Goal: Information Seeking & Learning: Learn about a topic

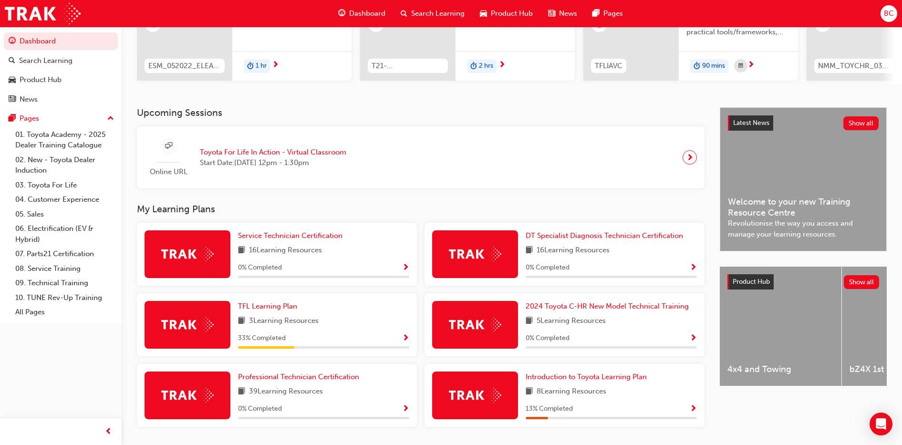
scroll to position [168, 0]
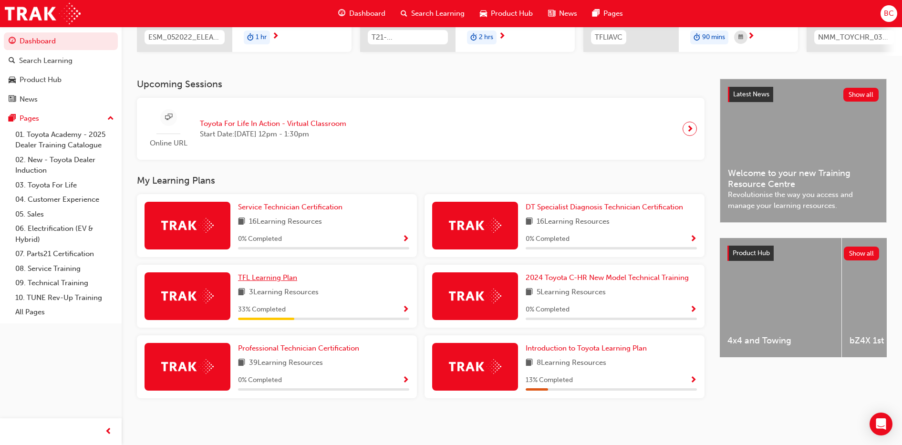
click at [288, 281] on span "TFL Learning Plan" at bounding box center [267, 277] width 59 height 9
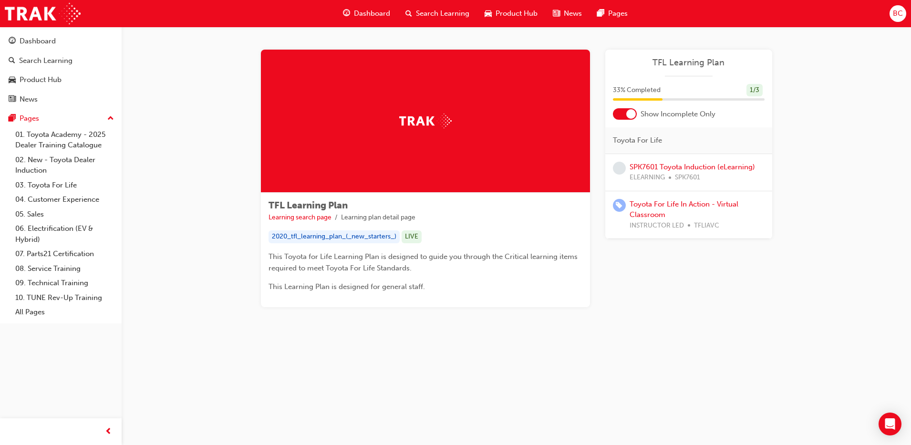
click at [901, 17] on span "BC" at bounding box center [897, 13] width 10 height 11
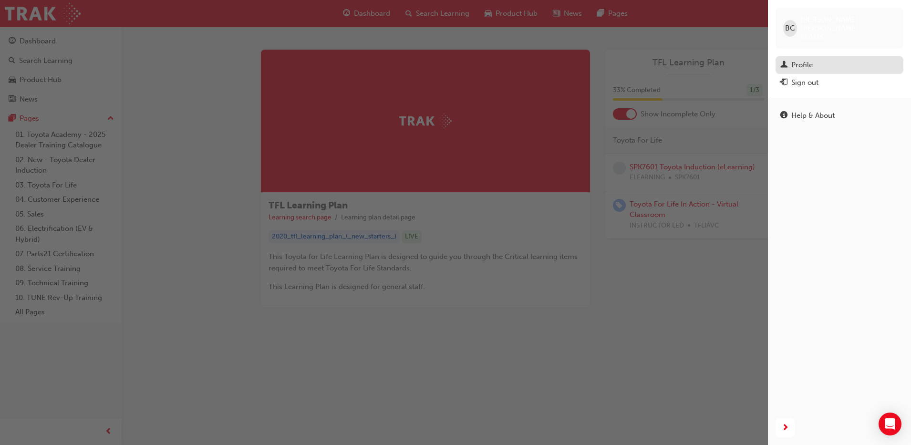
click at [800, 59] on div "Profile" at bounding box center [839, 65] width 118 height 12
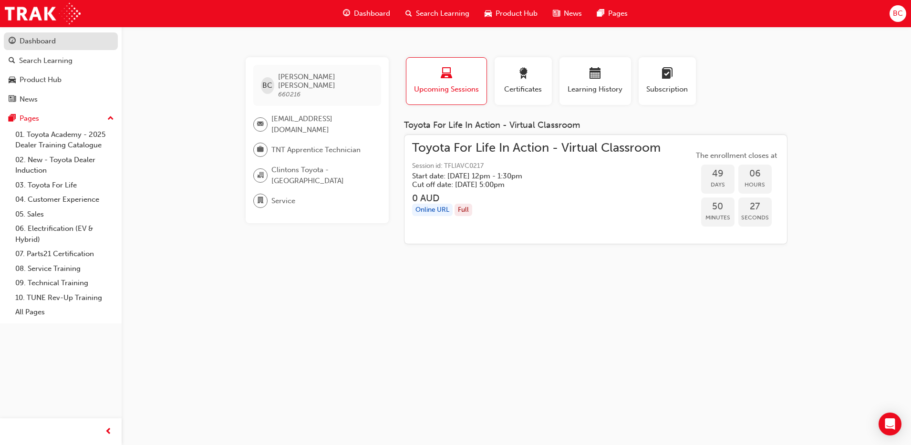
click at [43, 41] on div "Dashboard" at bounding box center [38, 41] width 36 height 11
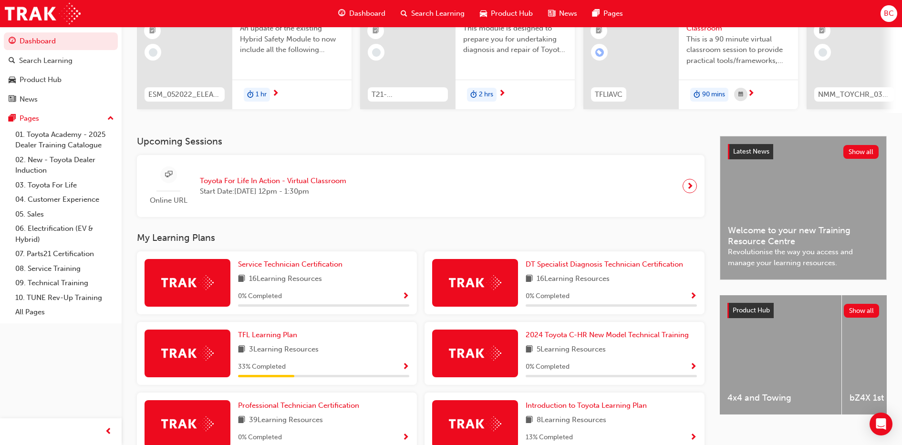
scroll to position [109, 0]
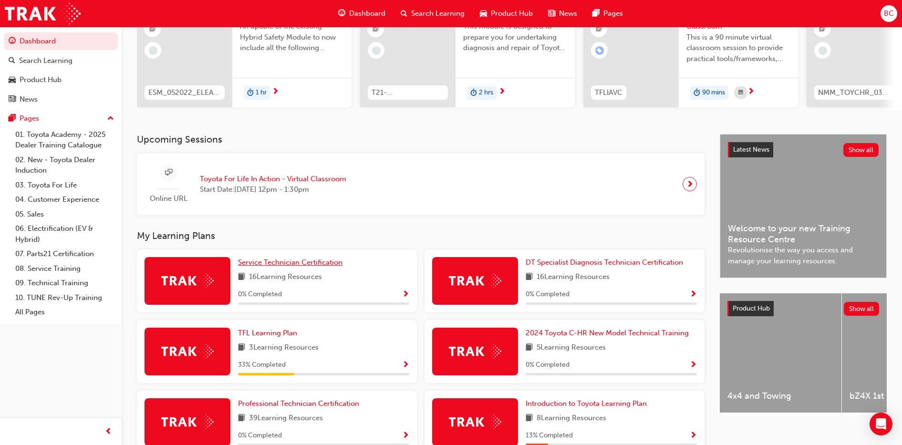
click at [264, 265] on span "Service Technician Certification" at bounding box center [290, 262] width 104 height 9
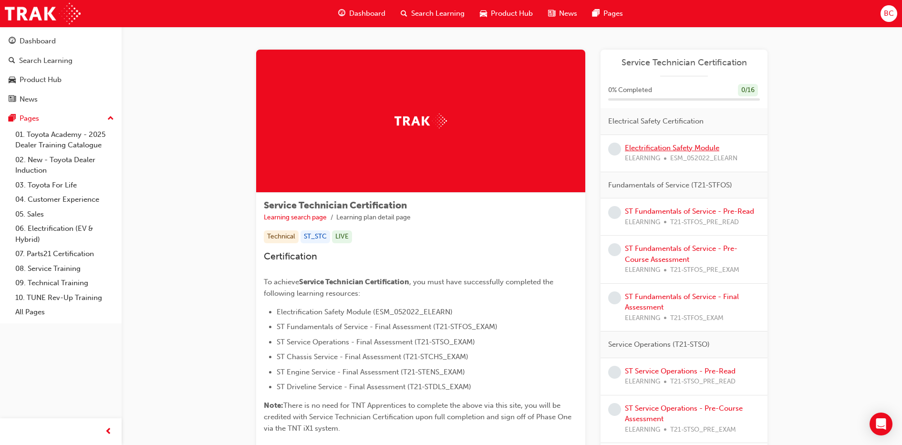
click at [686, 150] on link "Electrification Safety Module" at bounding box center [672, 148] width 94 height 9
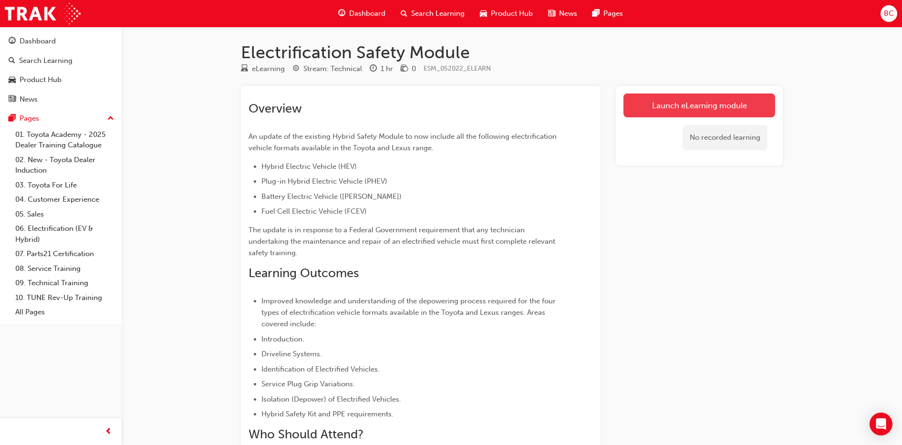
click at [665, 113] on link "Launch eLearning module" at bounding box center [699, 105] width 152 height 24
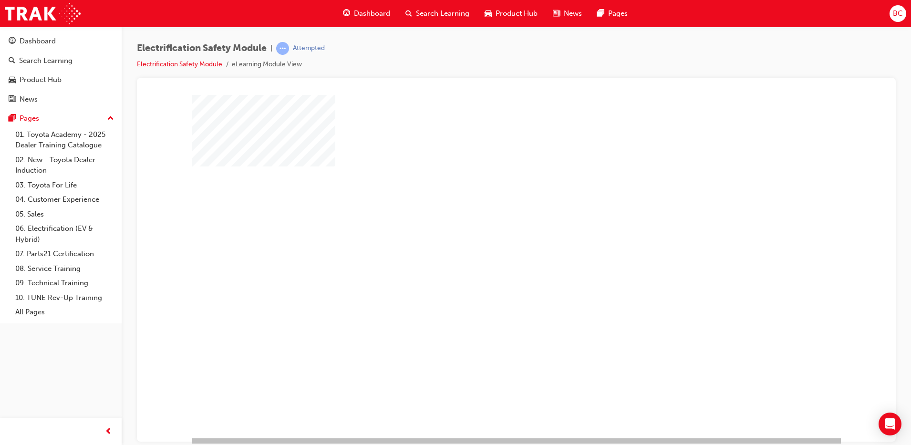
click at [662, 402] on div at bounding box center [516, 265] width 648 height 343
click at [489, 238] on div "play" at bounding box center [489, 238] width 0 height 0
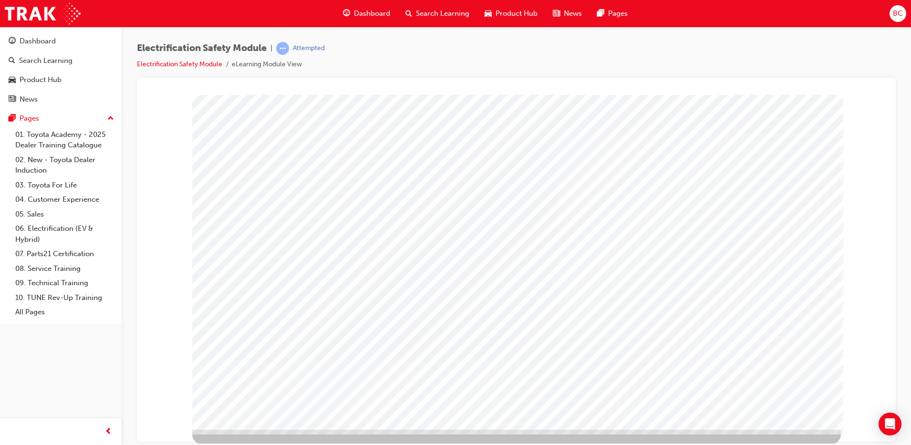
scroll to position [9, 0]
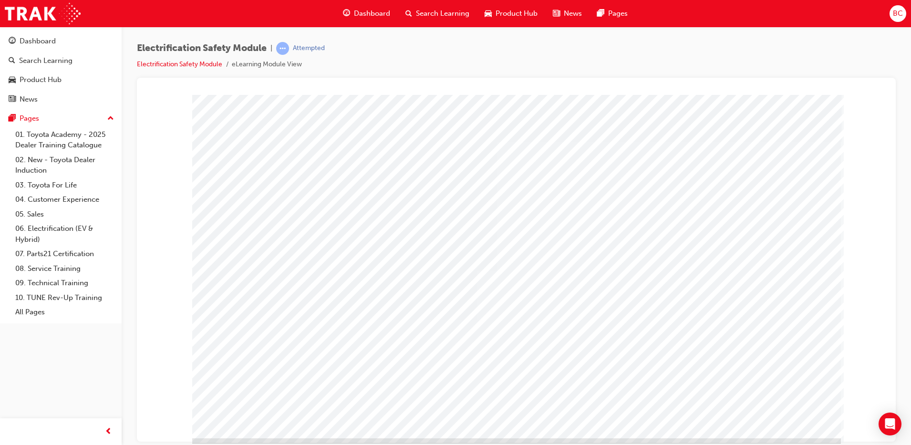
scroll to position [9, 0]
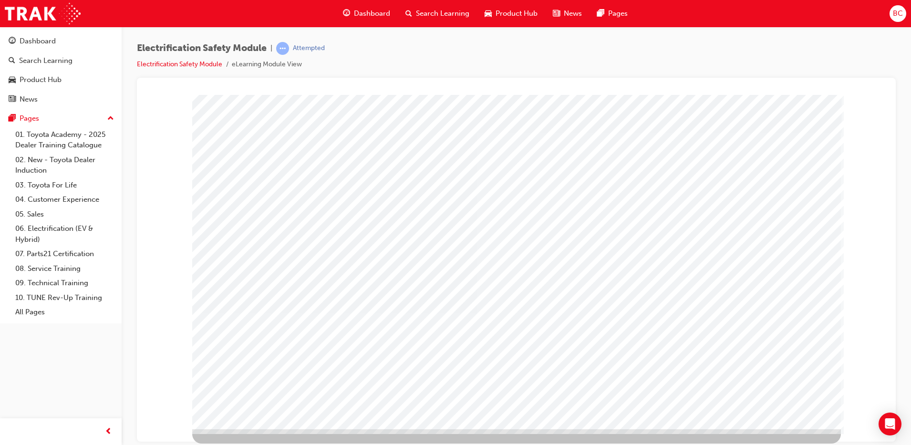
scroll to position [0, 0]
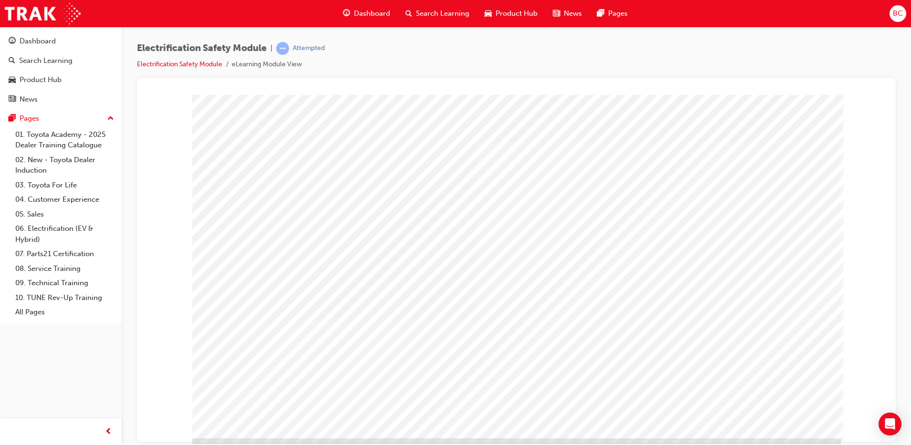
drag, startPoint x: 600, startPoint y: 371, endPoint x: 587, endPoint y: 376, distance: 13.3
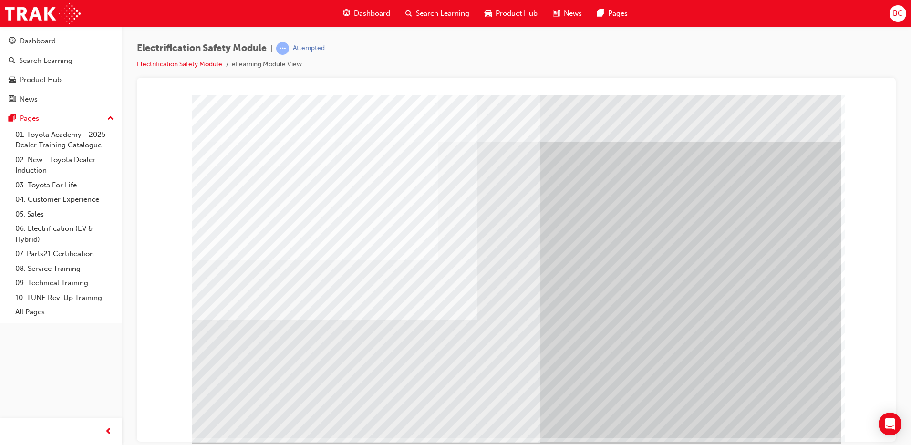
drag, startPoint x: 787, startPoint y: 422, endPoint x: 617, endPoint y: 391, distance: 172.4
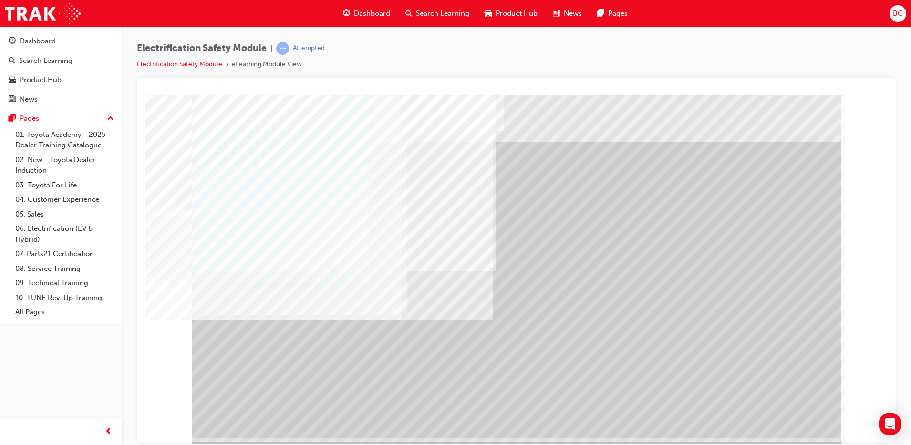
drag, startPoint x: 757, startPoint y: 415, endPoint x: 773, endPoint y: 428, distance: 20.8
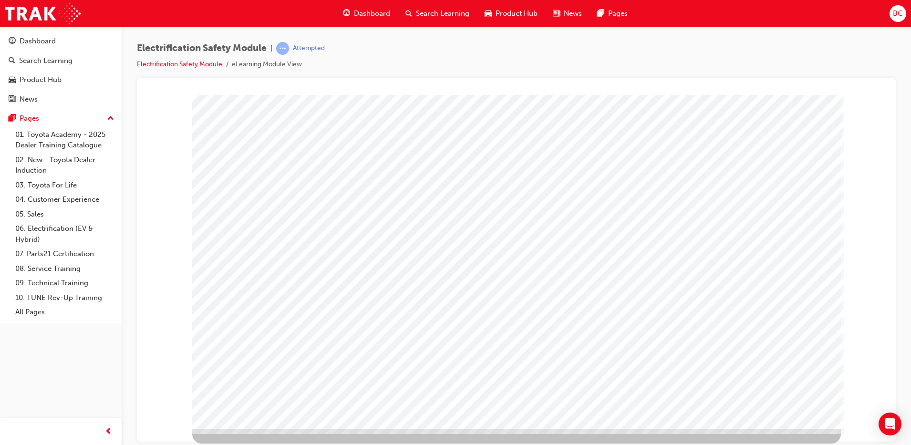
scroll to position [9, 0]
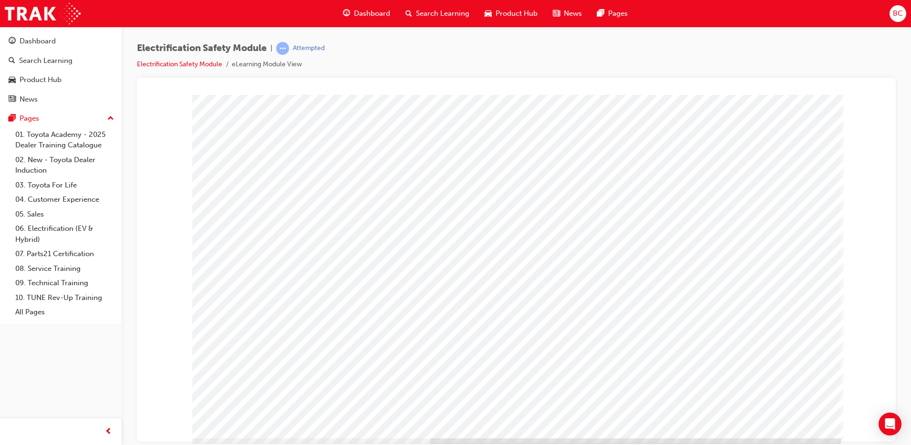
scroll to position [0, 0]
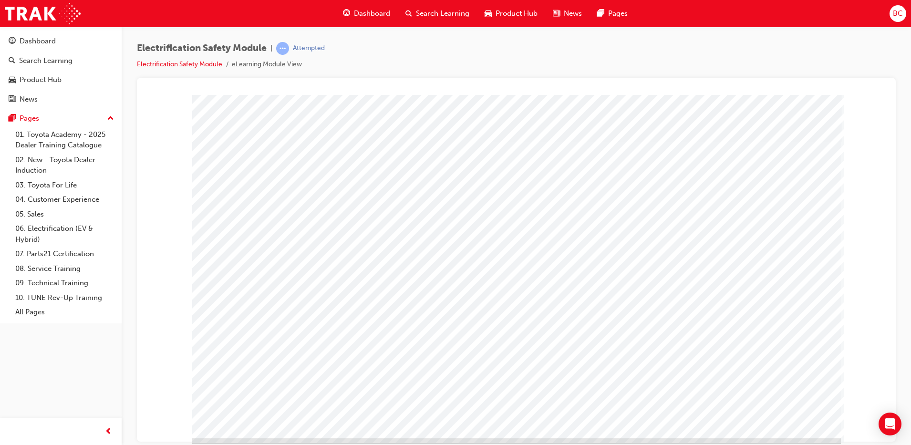
drag, startPoint x: 776, startPoint y: 411, endPoint x: 774, endPoint y: 420, distance: 8.2
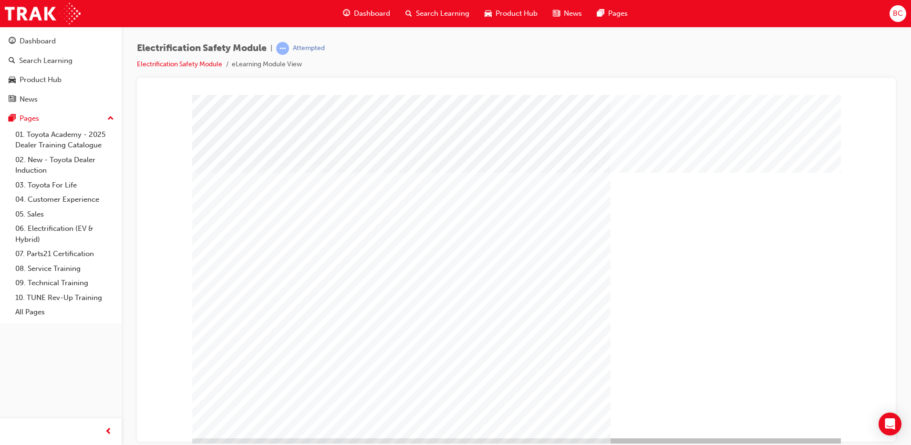
drag, startPoint x: 761, startPoint y: 418, endPoint x: 800, endPoint y: 409, distance: 40.1
drag, startPoint x: 800, startPoint y: 409, endPoint x: 781, endPoint y: 423, distance: 23.8
click at [773, 425] on div "" at bounding box center [516, 265] width 648 height 343
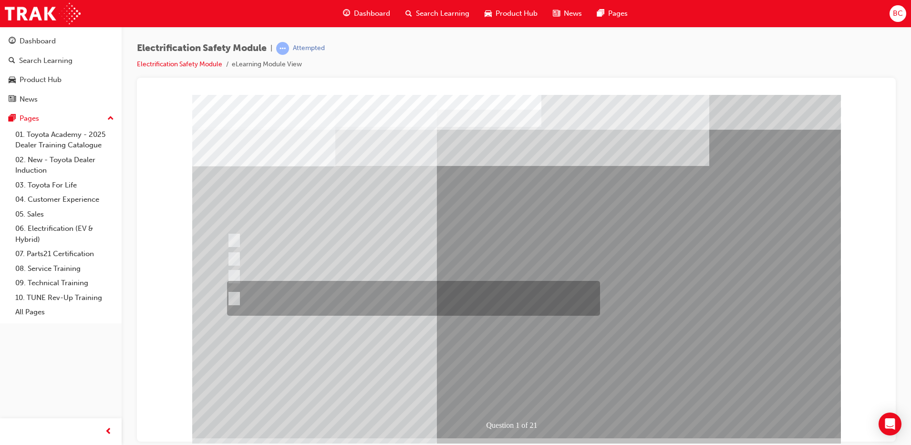
click at [509, 298] on div at bounding box center [411, 298] width 373 height 35
radio input "true"
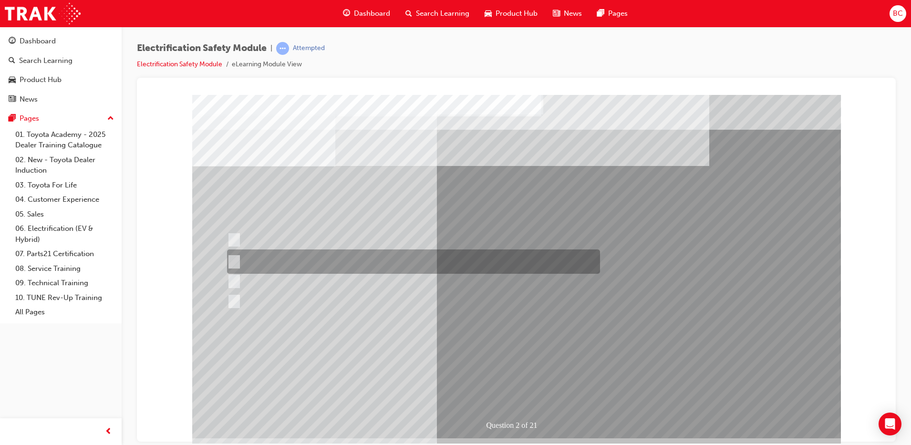
click at [445, 258] on div at bounding box center [411, 261] width 373 height 24
radio input "true"
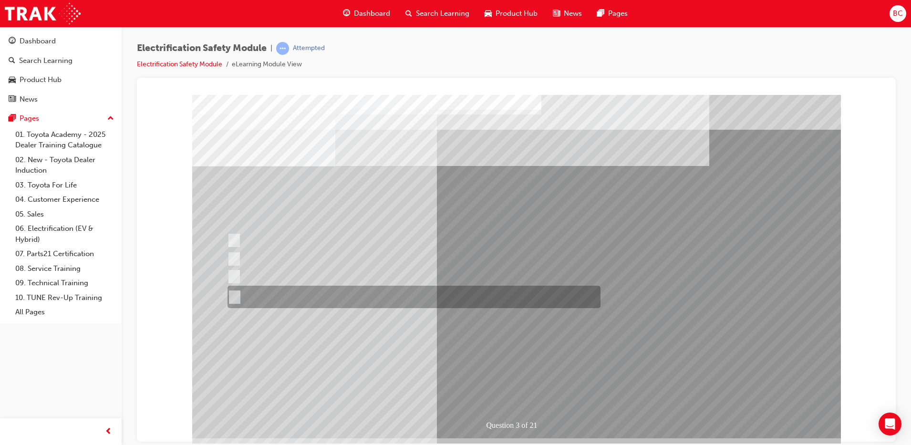
click at [487, 292] on div at bounding box center [411, 297] width 373 height 22
radio input "true"
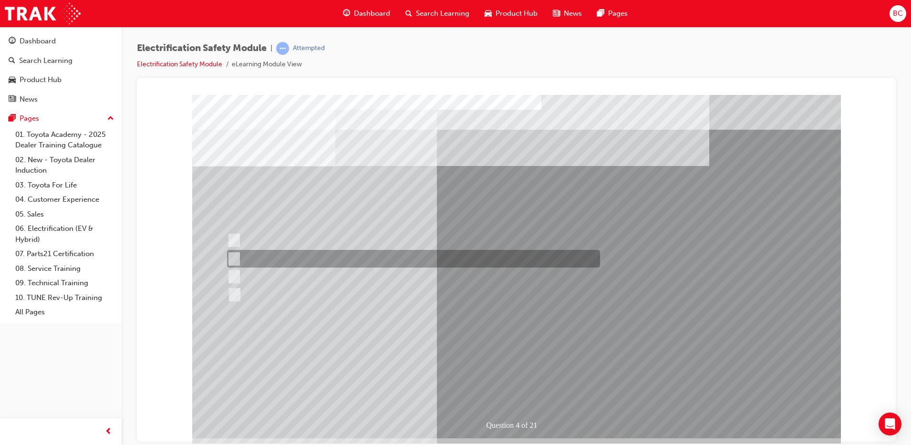
click at [389, 260] on div at bounding box center [411, 259] width 373 height 18
checkbox input "true"
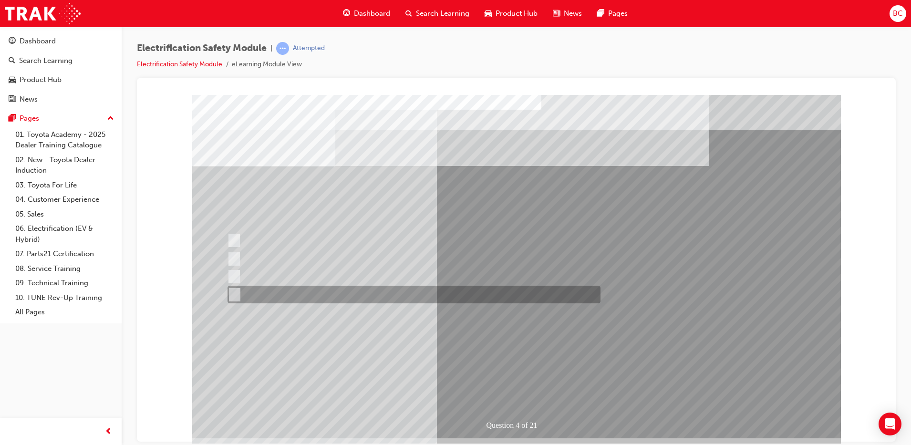
click at [371, 296] on div at bounding box center [411, 295] width 373 height 18
checkbox input "true"
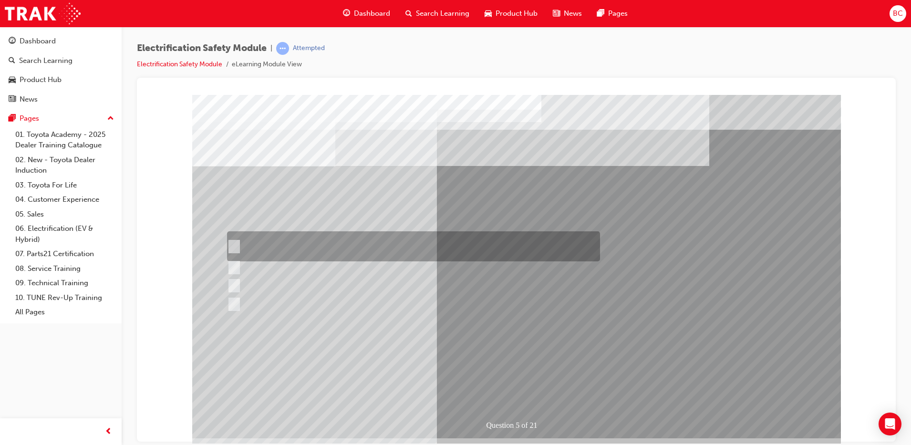
click at [421, 240] on div at bounding box center [411, 246] width 373 height 30
checkbox input "true"
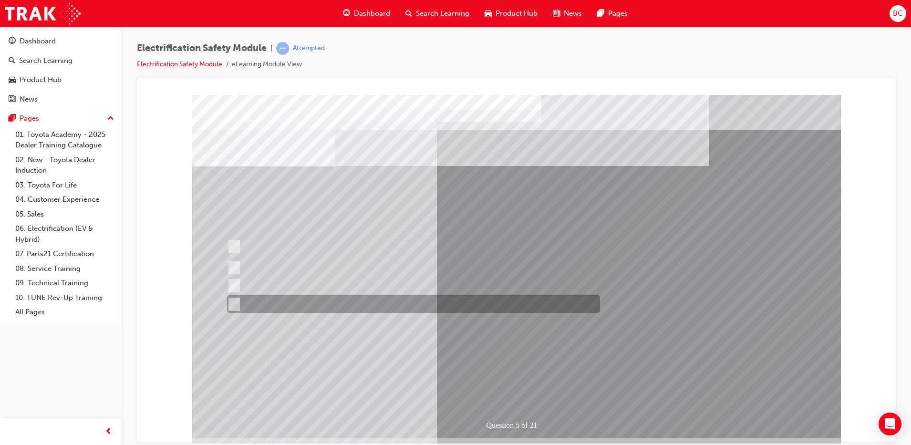
click at [409, 302] on div at bounding box center [411, 304] width 373 height 18
checkbox input "true"
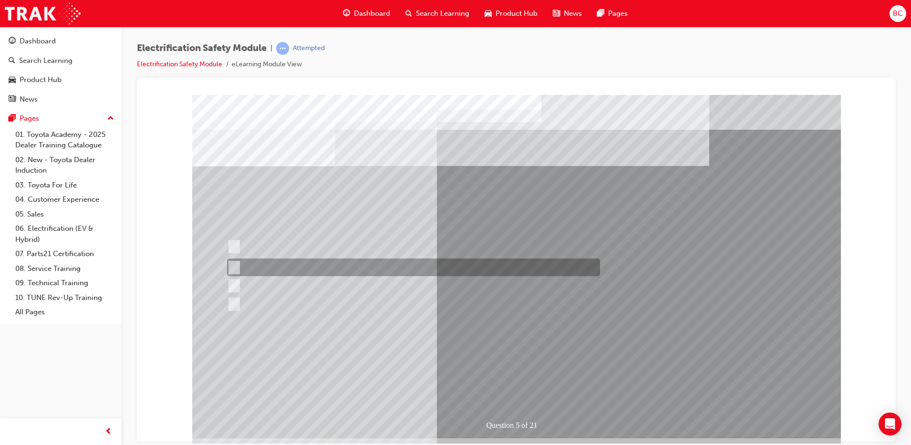
click at [413, 264] on div at bounding box center [411, 267] width 373 height 18
checkbox input "true"
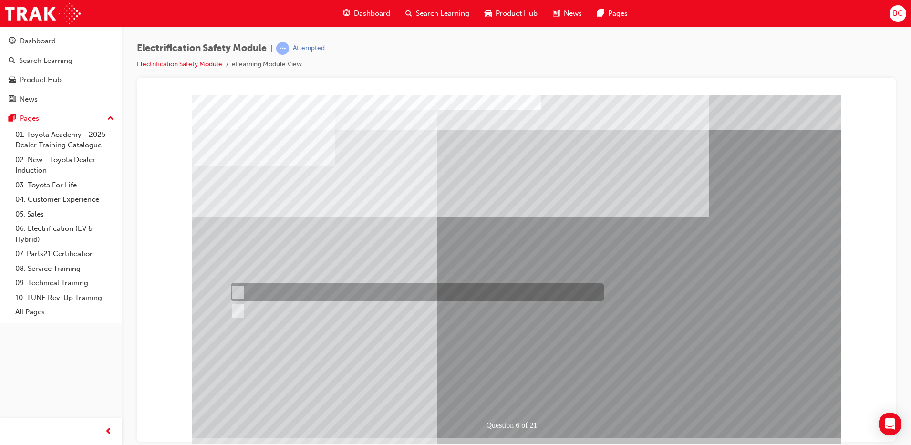
click at [276, 289] on div at bounding box center [414, 292] width 373 height 18
radio input "true"
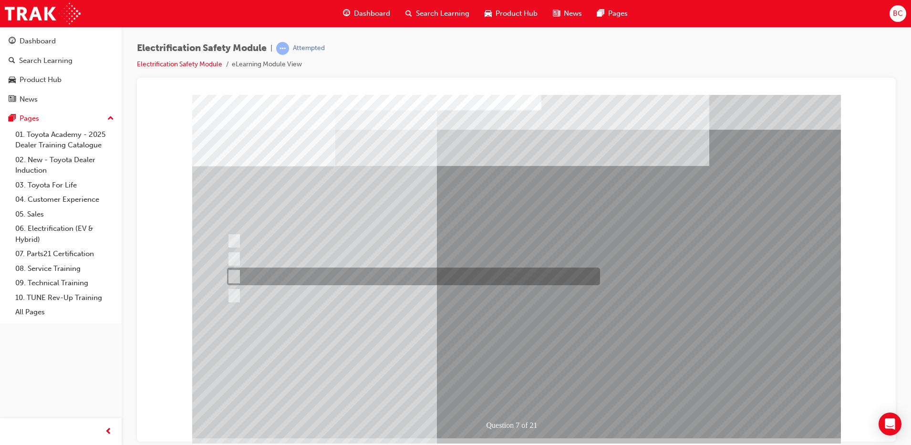
click at [369, 279] on div at bounding box center [411, 276] width 373 height 18
radio input "true"
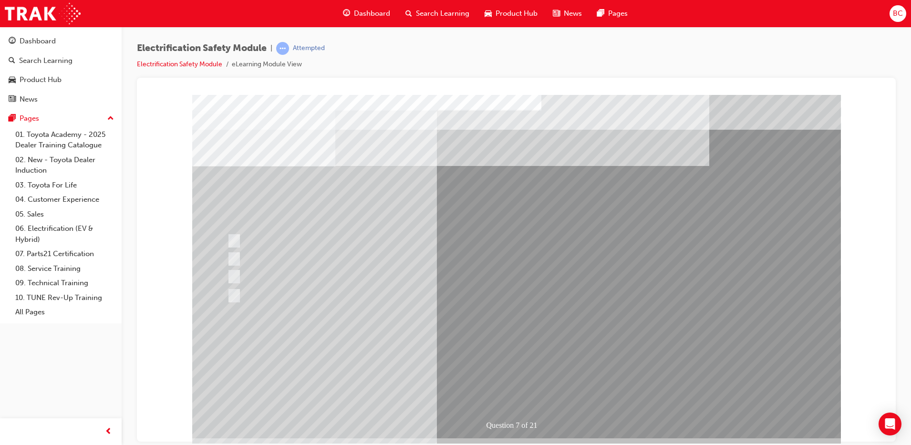
click at [368, 297] on div at bounding box center [411, 296] width 373 height 18
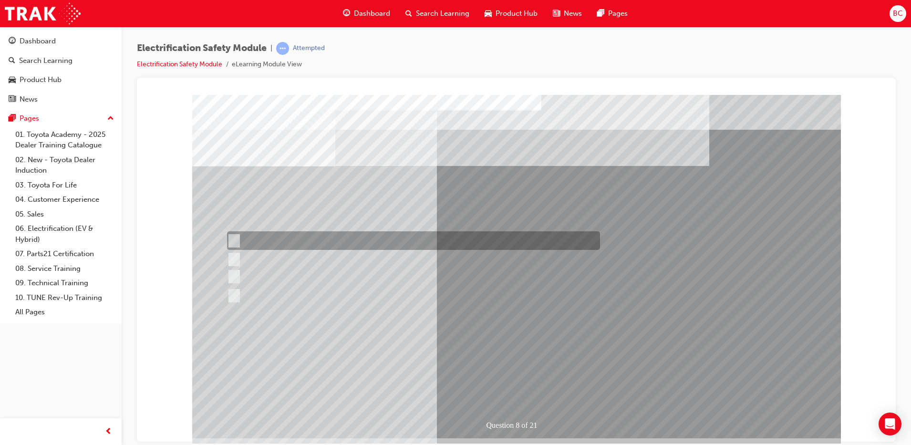
click at [408, 249] on div at bounding box center [411, 240] width 373 height 19
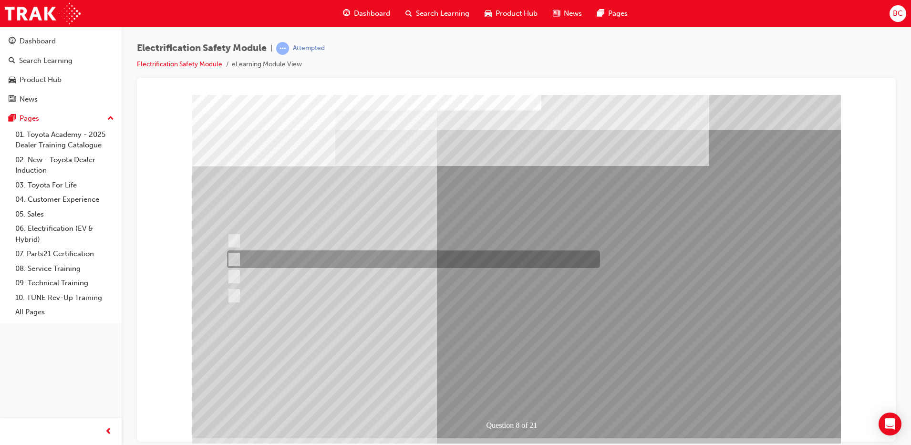
click at [396, 258] on div at bounding box center [411, 259] width 373 height 18
radio input "false"
radio input "true"
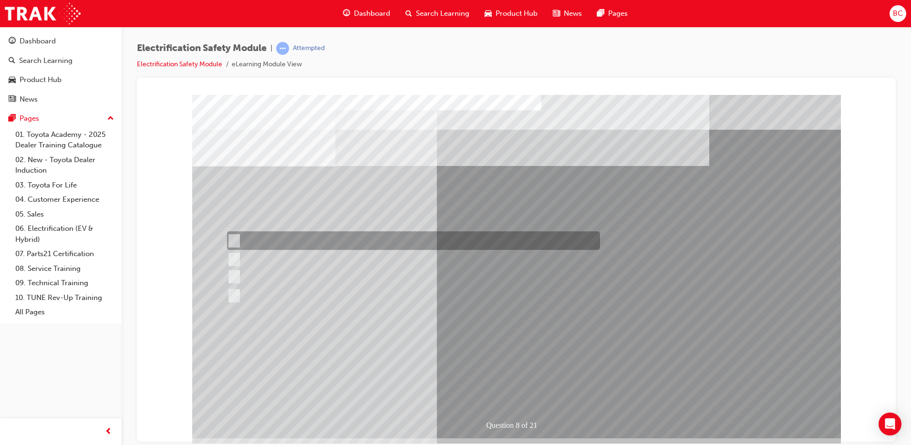
click at [392, 237] on div at bounding box center [411, 240] width 373 height 19
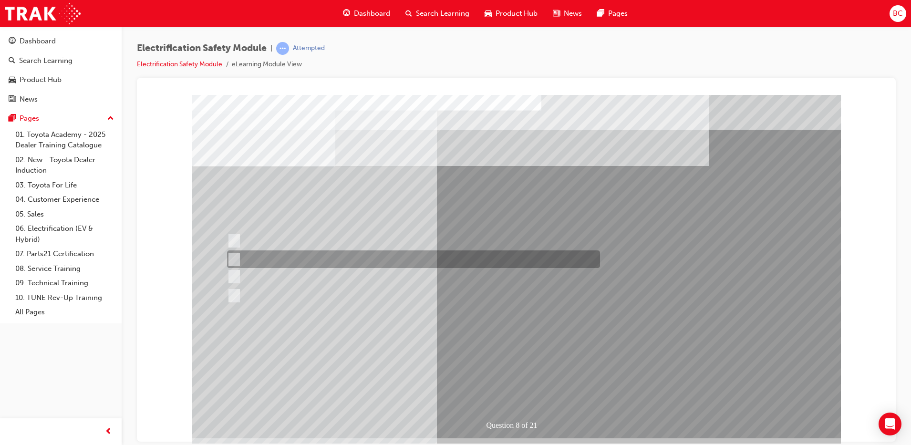
click at [386, 252] on div at bounding box center [411, 259] width 373 height 18
radio input "false"
radio input "true"
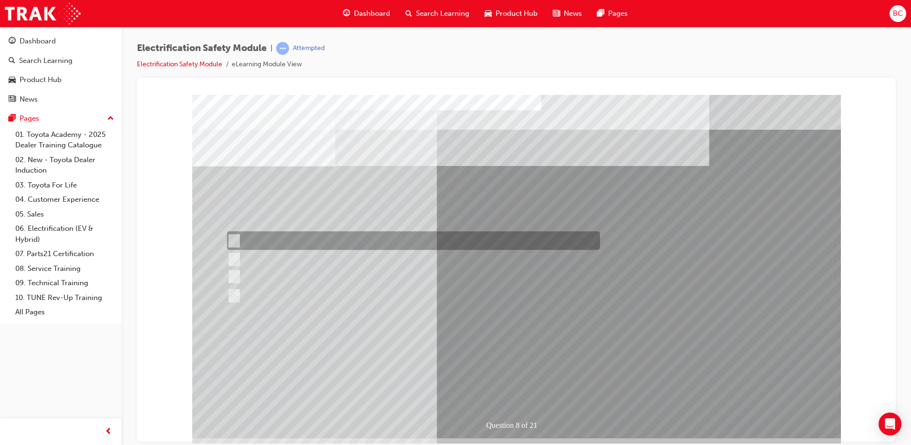
click at [383, 244] on div at bounding box center [411, 240] width 373 height 19
radio input "true"
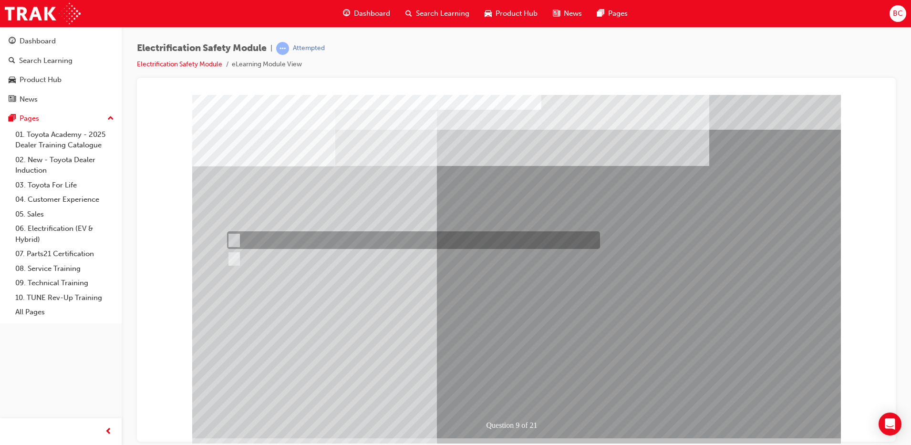
click at [309, 243] on div at bounding box center [411, 240] width 373 height 18
radio input "true"
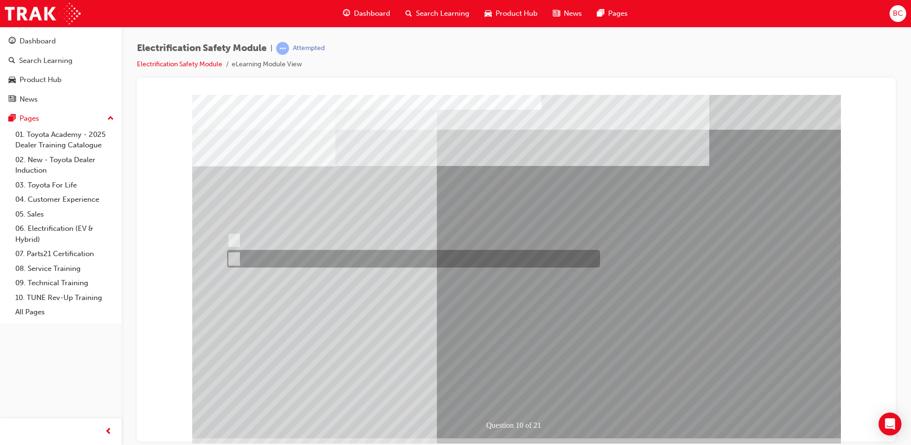
click at [388, 256] on div at bounding box center [411, 259] width 373 height 18
radio input "true"
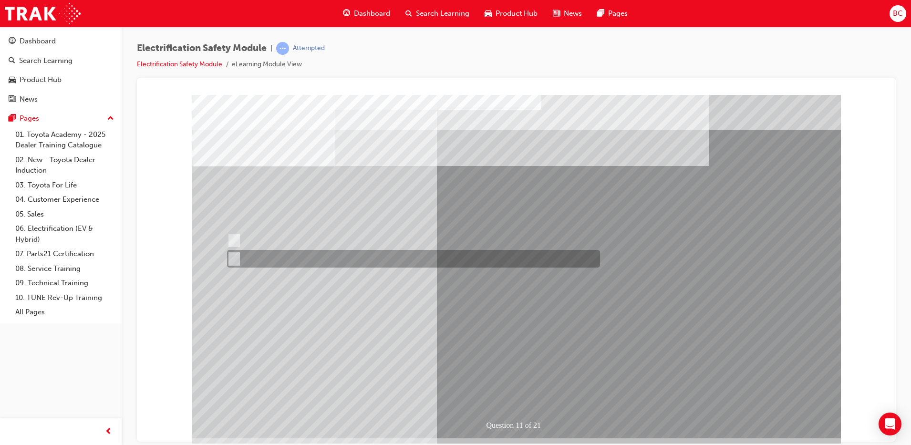
click at [285, 259] on div at bounding box center [411, 259] width 373 height 18
radio input "true"
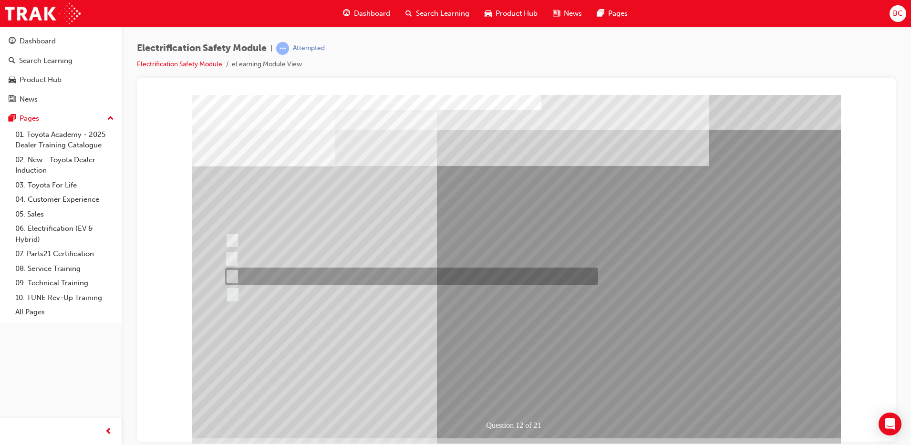
click at [434, 277] on div at bounding box center [409, 276] width 373 height 18
radio input "true"
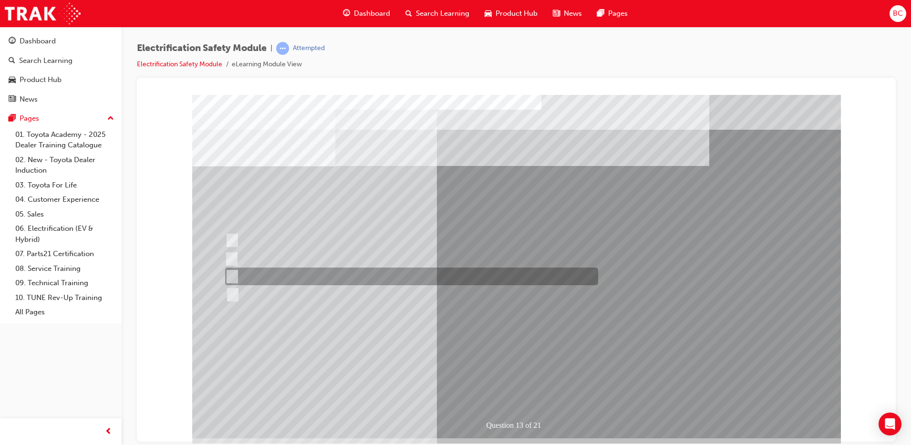
click at [422, 274] on div at bounding box center [409, 276] width 373 height 18
radio input "true"
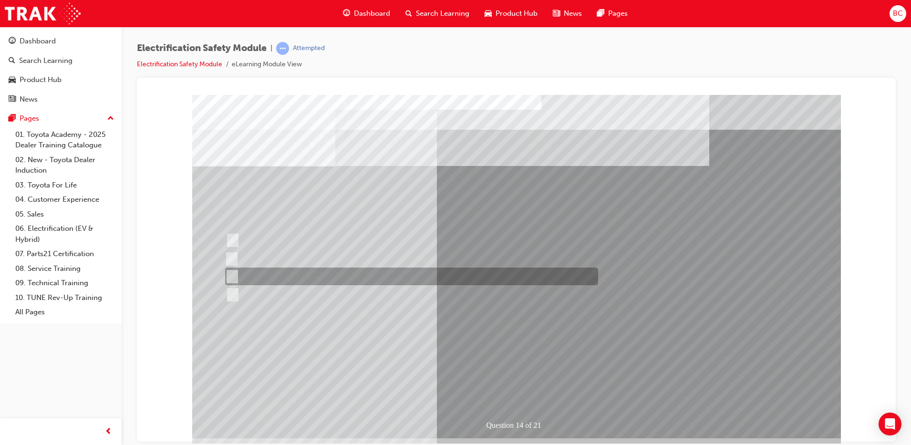
click at [320, 276] on div at bounding box center [409, 276] width 373 height 18
radio input "true"
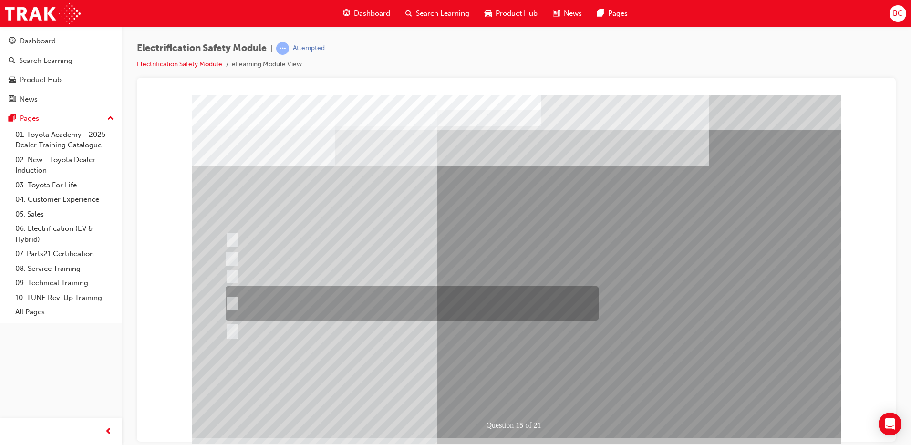
click at [480, 306] on div at bounding box center [409, 303] width 373 height 34
radio input "true"
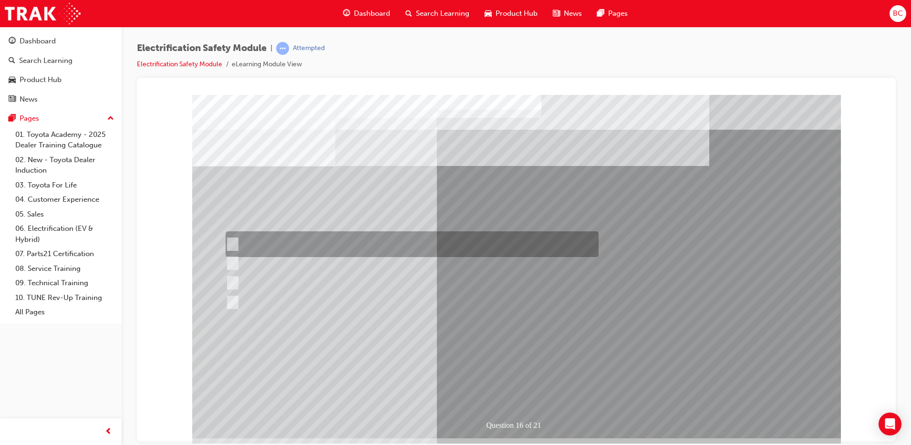
click at [471, 242] on div at bounding box center [409, 244] width 373 height 26
radio input "true"
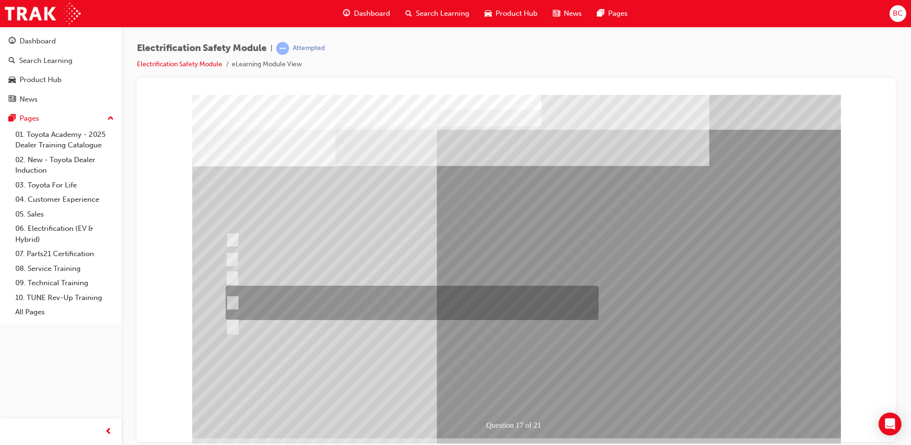
click at [466, 307] on div at bounding box center [409, 303] width 373 height 34
radio input "true"
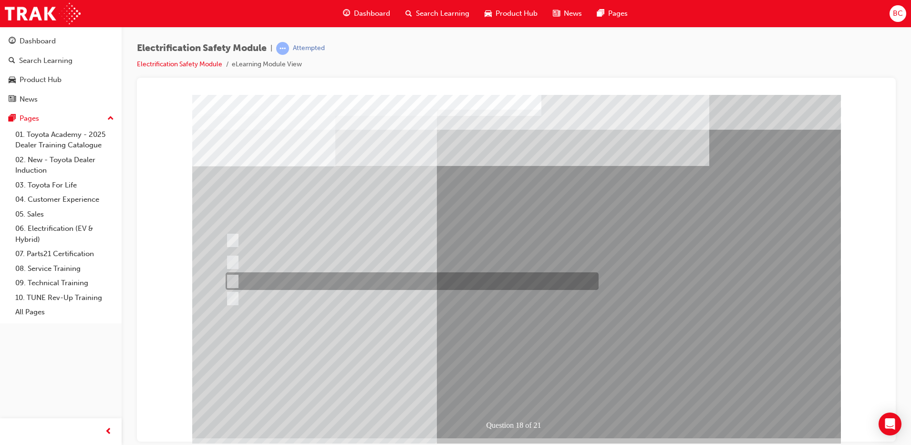
click at [454, 282] on div at bounding box center [409, 281] width 373 height 18
radio input "true"
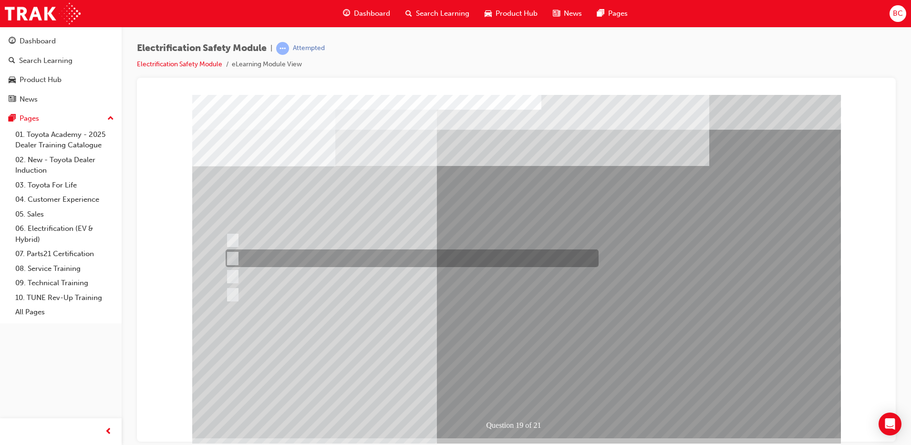
click at [490, 260] on div at bounding box center [409, 258] width 373 height 18
radio input "true"
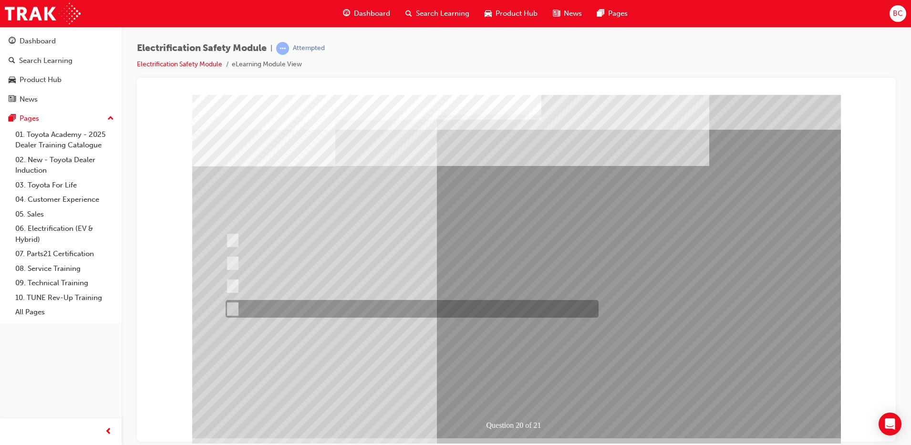
click at [427, 305] on div at bounding box center [409, 309] width 373 height 18
radio input "true"
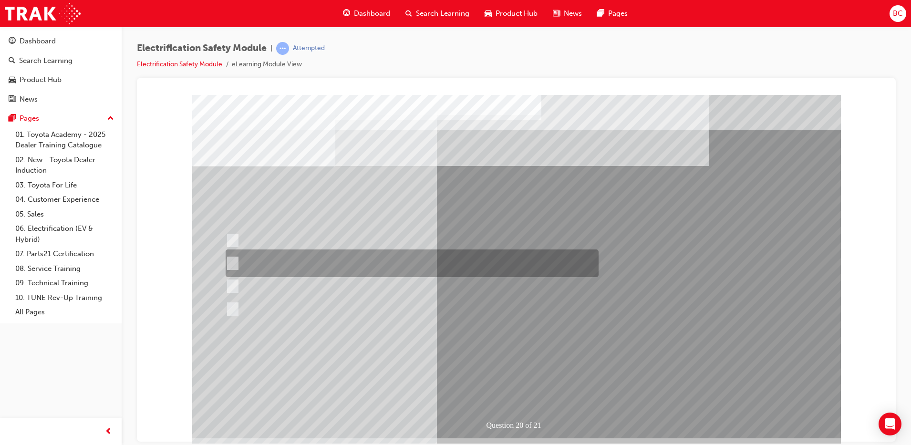
click at [439, 257] on div at bounding box center [409, 263] width 373 height 28
radio input "true"
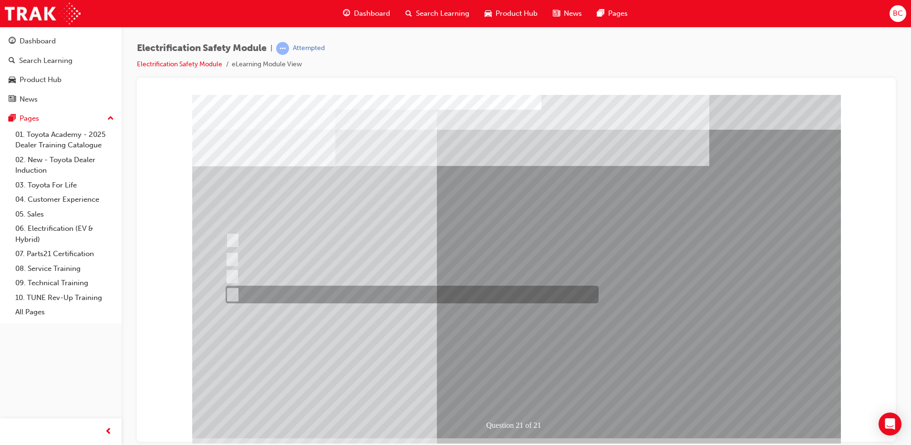
click at [353, 292] on div at bounding box center [409, 295] width 373 height 18
radio input "true"
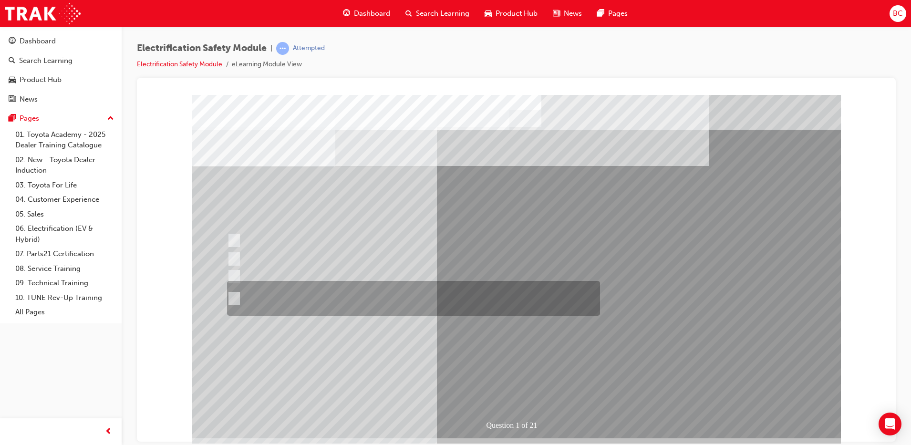
click at [467, 297] on div at bounding box center [411, 298] width 373 height 35
radio input "true"
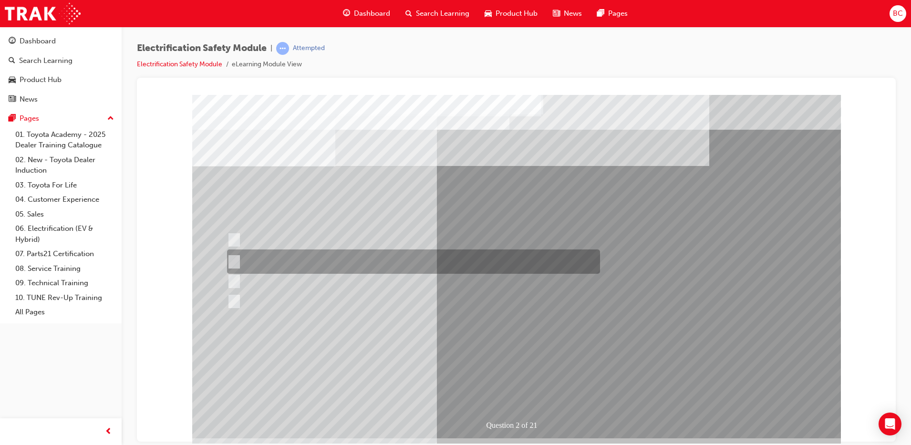
click at [492, 249] on div at bounding box center [411, 261] width 373 height 24
radio input "true"
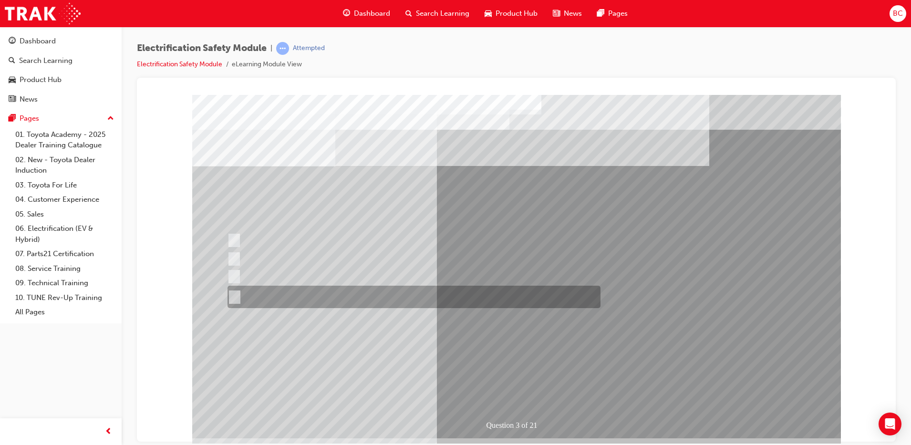
click at [440, 296] on div at bounding box center [411, 297] width 373 height 22
radio input "true"
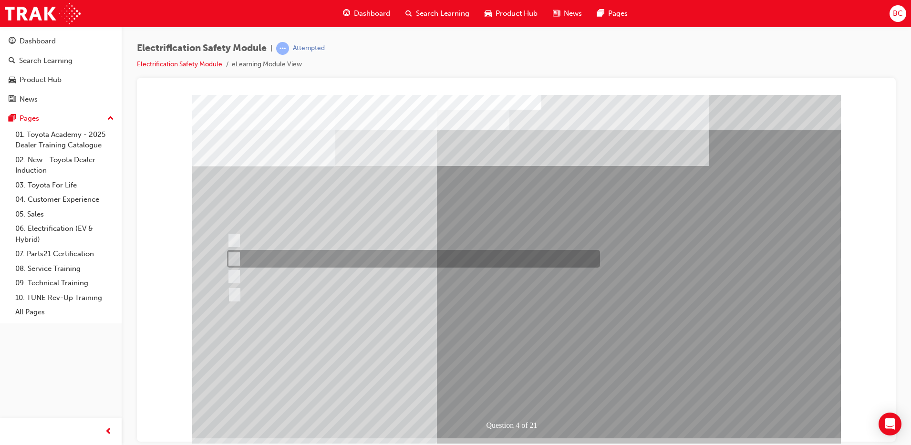
click at [369, 256] on div at bounding box center [411, 259] width 373 height 18
checkbox input "true"
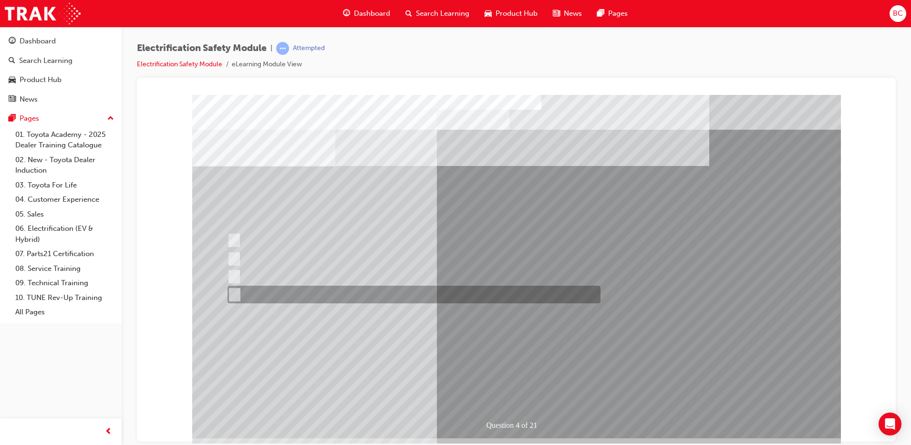
click at [376, 292] on div at bounding box center [411, 295] width 373 height 18
checkbox input "true"
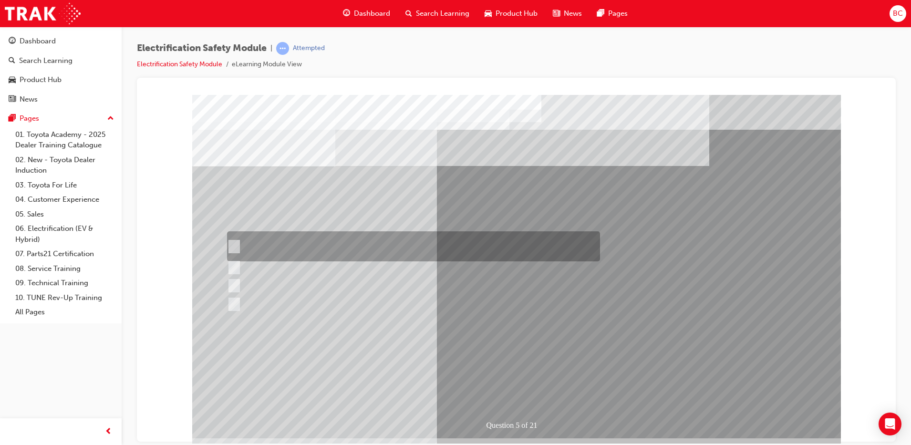
click at [453, 251] on div at bounding box center [411, 246] width 373 height 30
checkbox input "true"
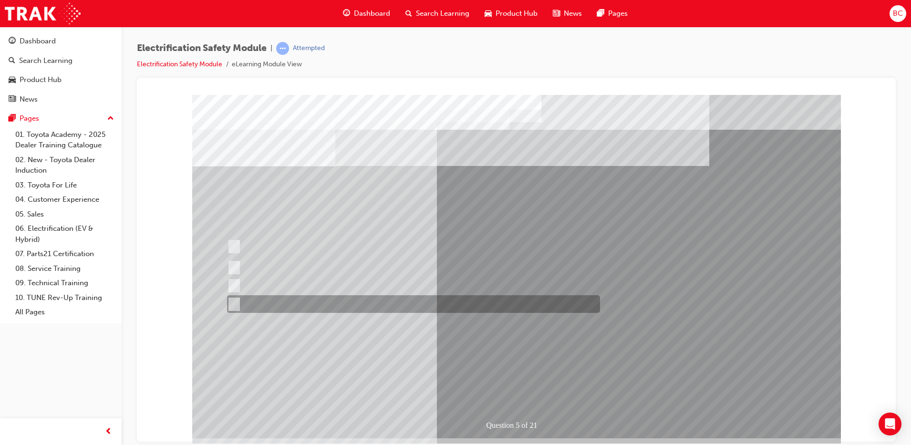
click at [443, 306] on div at bounding box center [411, 304] width 373 height 18
checkbox input "true"
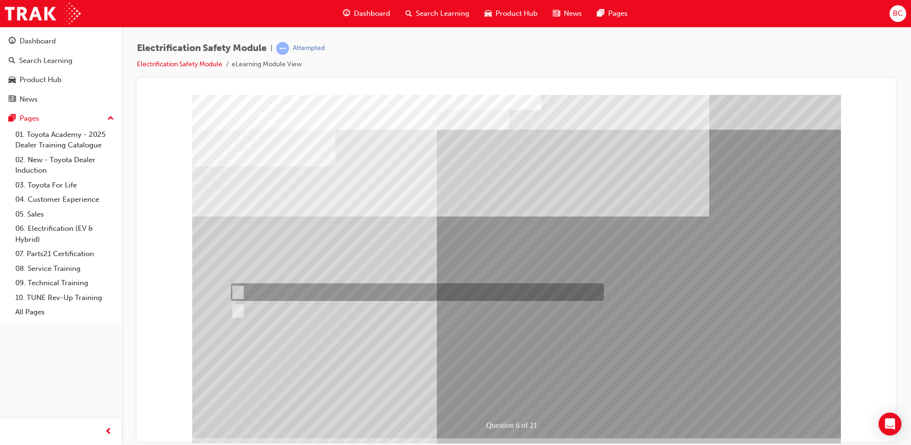
click at [364, 296] on div at bounding box center [414, 292] width 373 height 18
radio input "true"
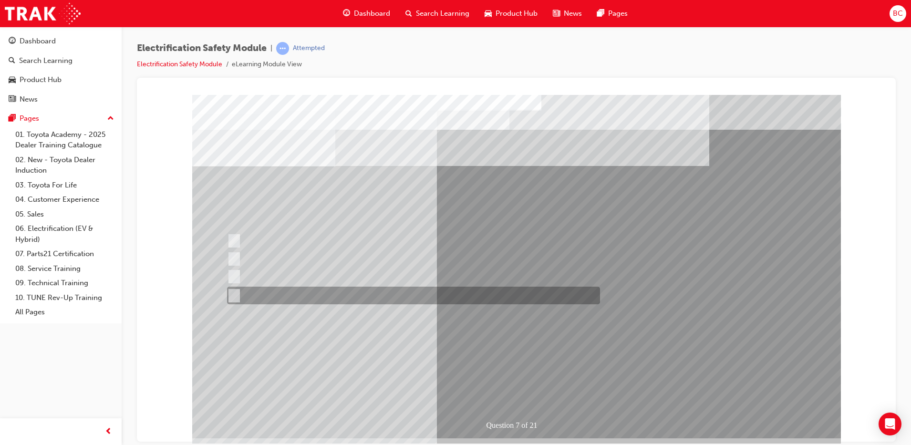
click at [453, 295] on div at bounding box center [411, 296] width 373 height 18
radio input "true"
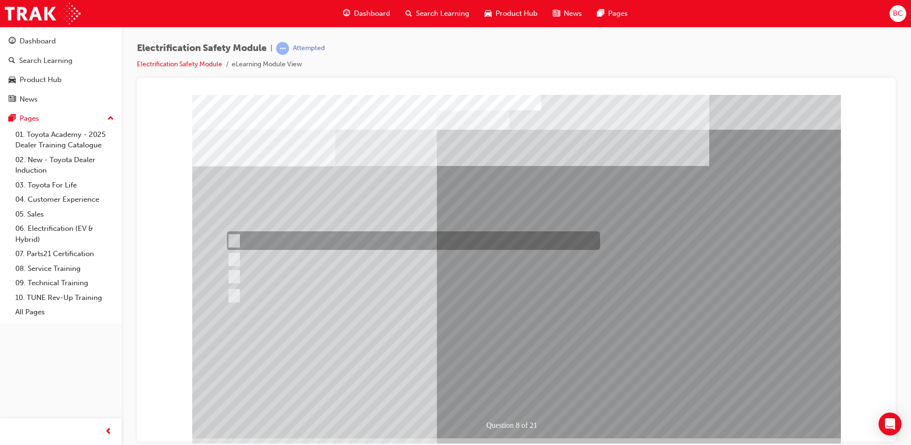
click at [431, 245] on div at bounding box center [411, 240] width 373 height 19
radio input "true"
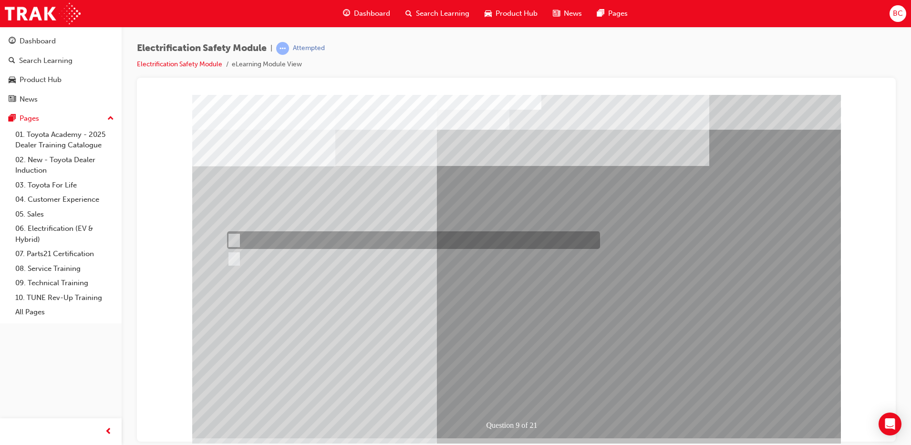
click at [444, 247] on div at bounding box center [411, 240] width 373 height 18
radio input "true"
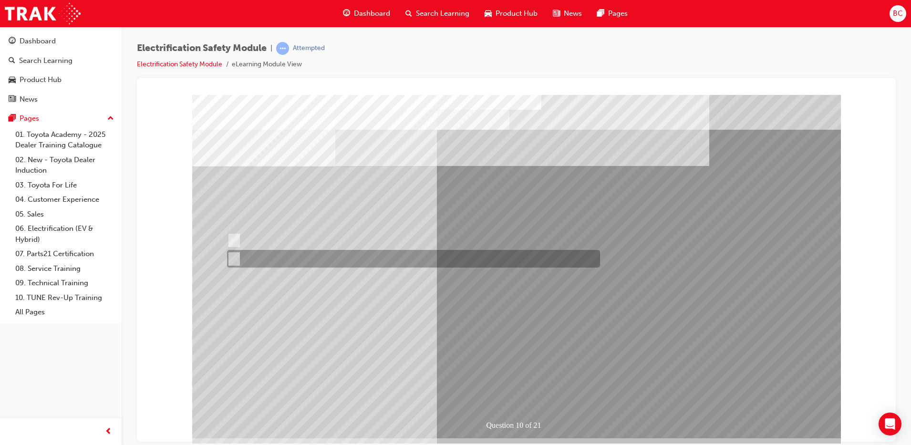
click at [333, 259] on div at bounding box center [411, 259] width 373 height 18
radio input "true"
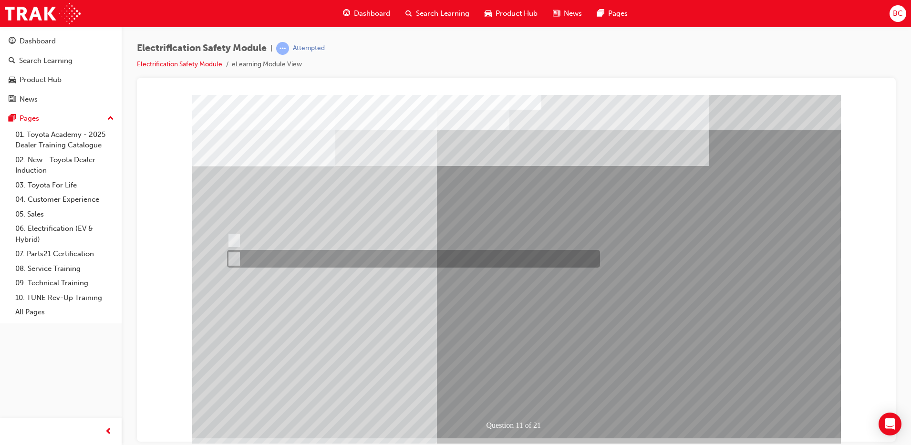
click at [412, 256] on div at bounding box center [411, 259] width 373 height 18
radio input "true"
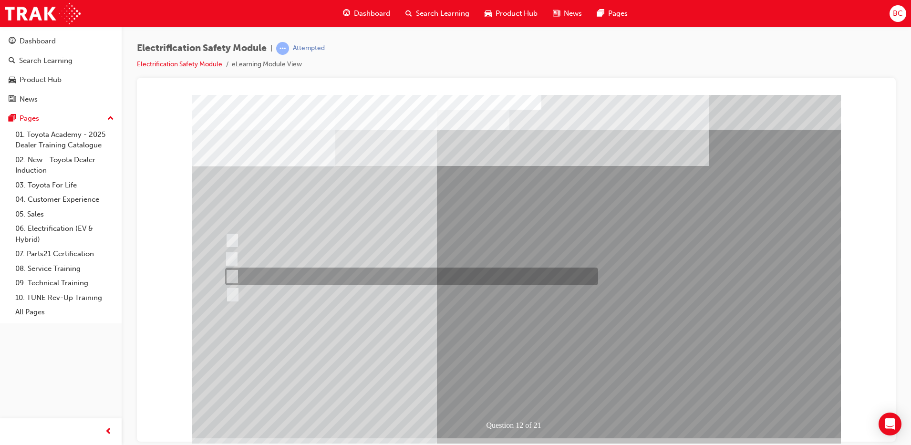
click at [336, 271] on div at bounding box center [409, 276] width 373 height 18
radio input "true"
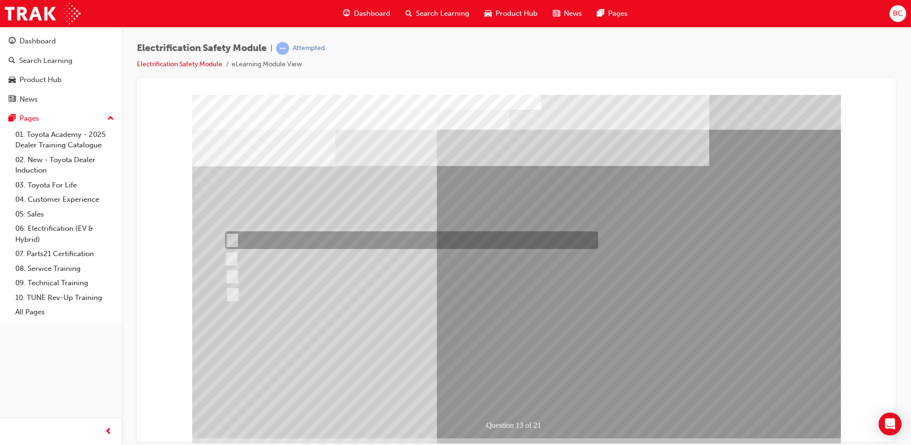
click at [361, 238] on div at bounding box center [409, 240] width 373 height 18
radio input "true"
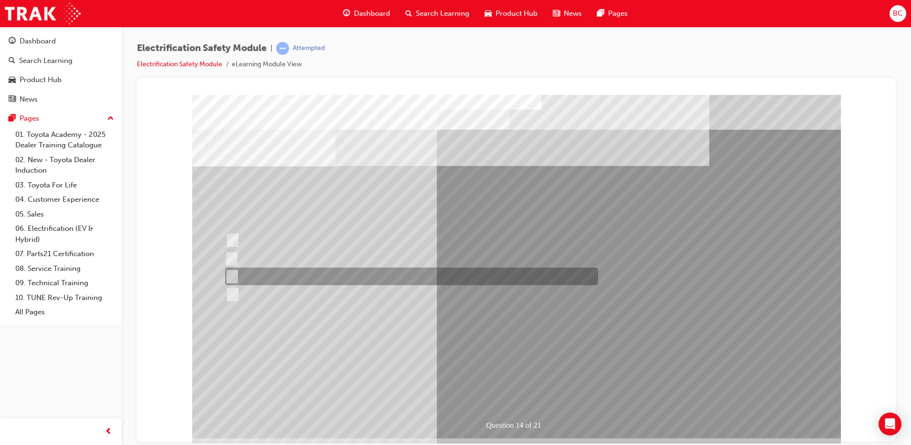
click at [373, 275] on div at bounding box center [409, 276] width 373 height 18
radio input "true"
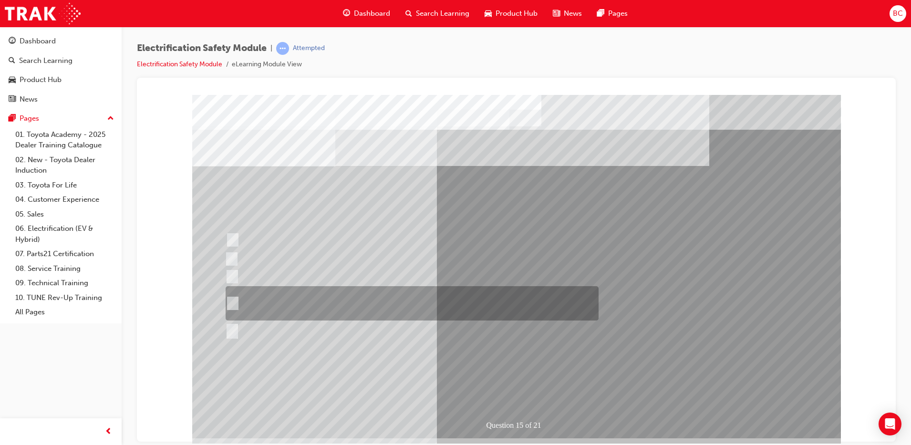
click at [450, 311] on div at bounding box center [409, 303] width 373 height 34
radio input "true"
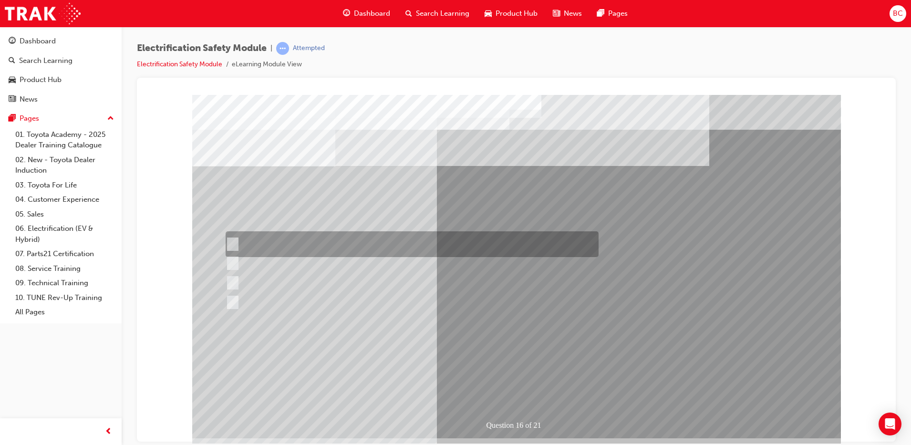
click at [488, 243] on div at bounding box center [409, 244] width 373 height 26
radio input "true"
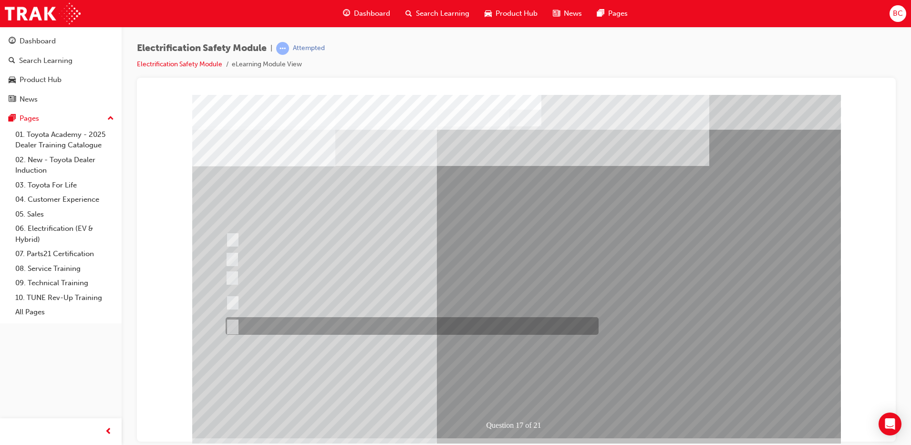
click at [421, 331] on div at bounding box center [409, 326] width 373 height 18
radio input "true"
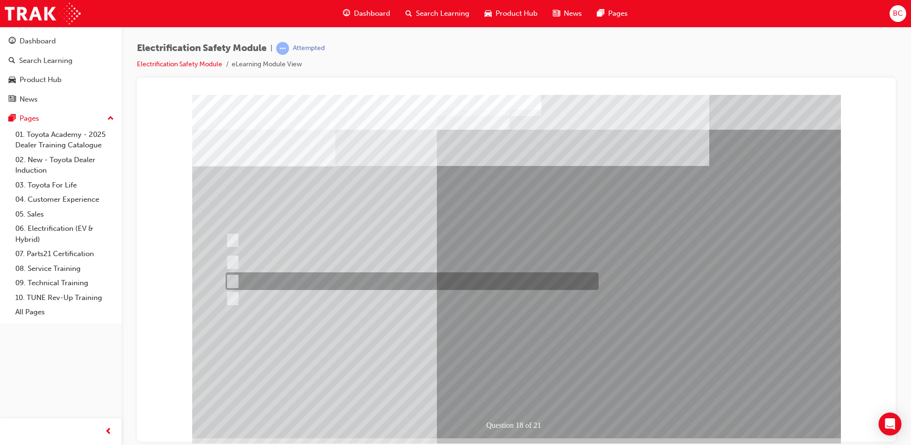
click at [459, 280] on div at bounding box center [409, 281] width 373 height 18
radio input "true"
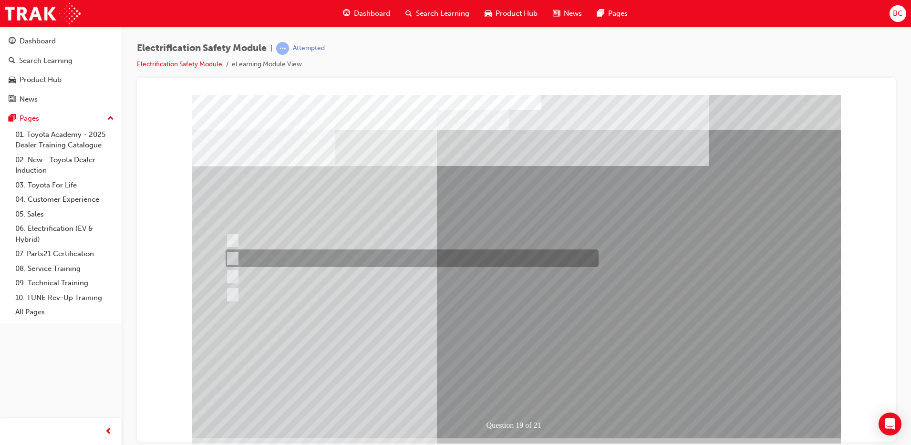
click at [506, 257] on div at bounding box center [409, 258] width 373 height 18
radio input "true"
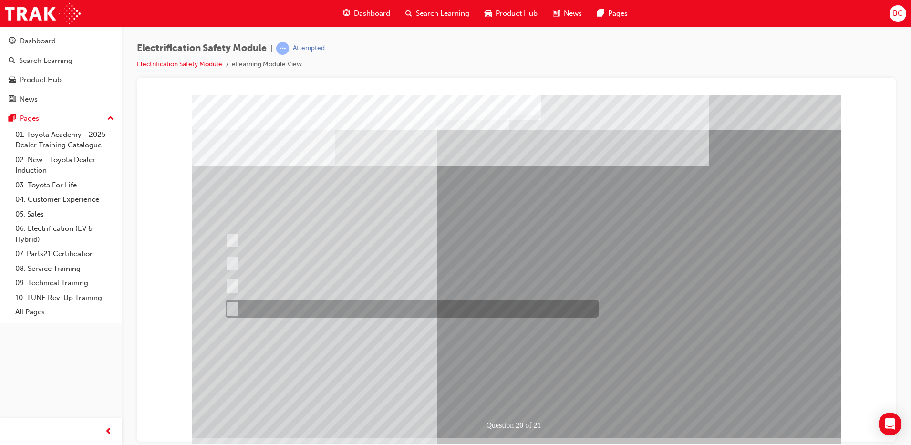
click at [396, 310] on div at bounding box center [409, 309] width 373 height 18
radio input "true"
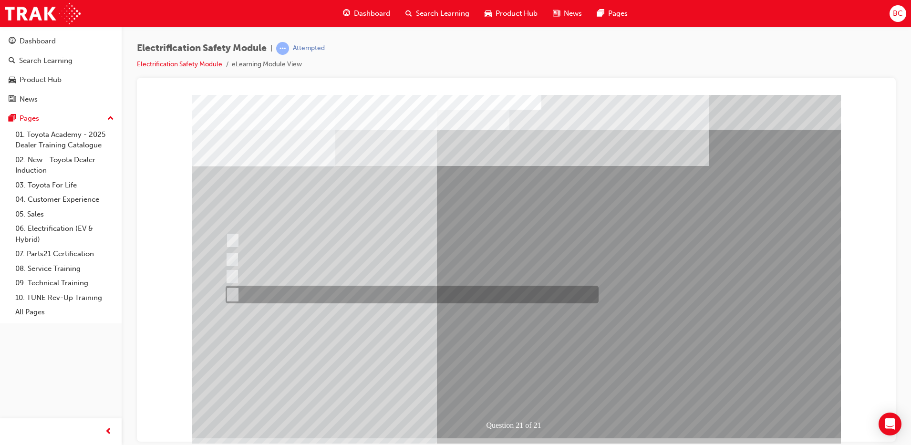
click at [446, 299] on div at bounding box center [409, 295] width 373 height 18
radio input "true"
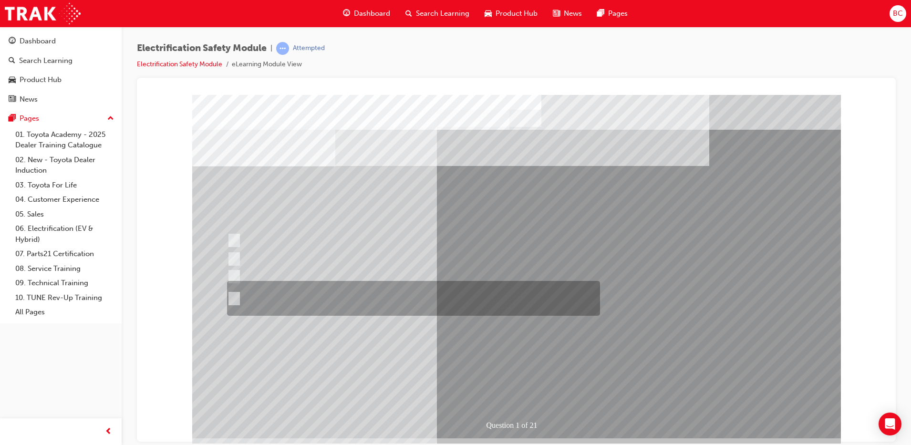
click at [493, 305] on div at bounding box center [411, 298] width 373 height 35
radio input "true"
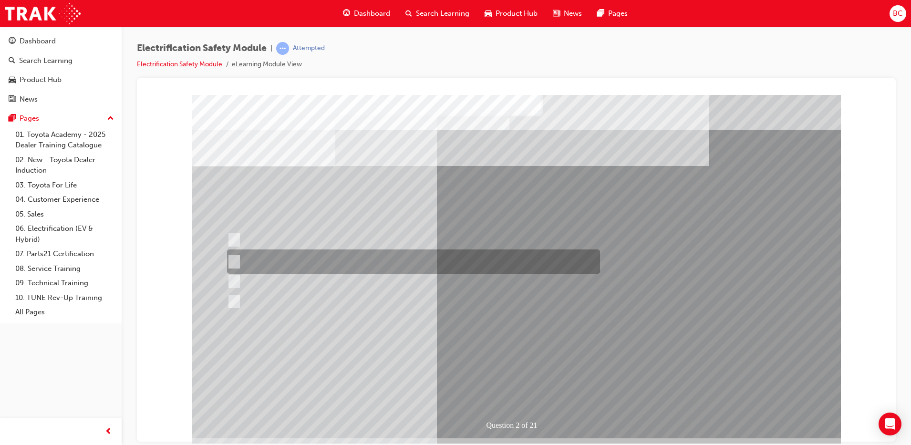
click at [446, 254] on div at bounding box center [411, 261] width 373 height 24
radio input "true"
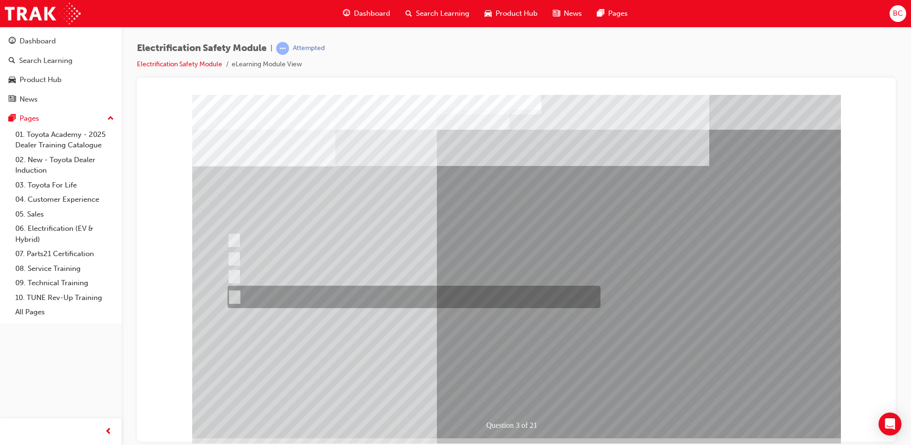
click at [431, 293] on div at bounding box center [411, 297] width 373 height 22
radio input "true"
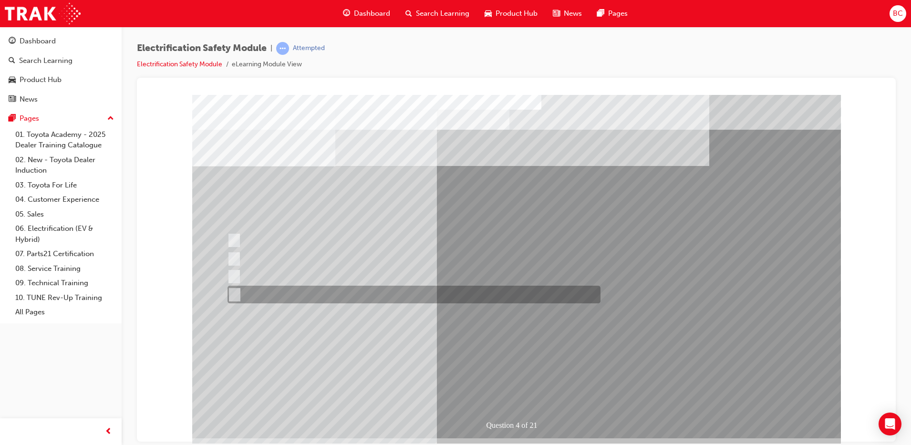
click at [412, 295] on div at bounding box center [411, 295] width 373 height 18
checkbox input "true"
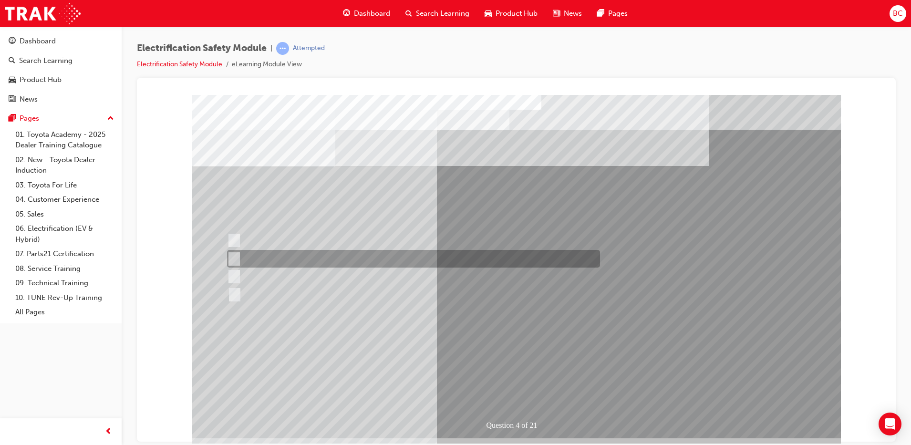
click at [408, 251] on div at bounding box center [411, 259] width 373 height 18
checkbox input "true"
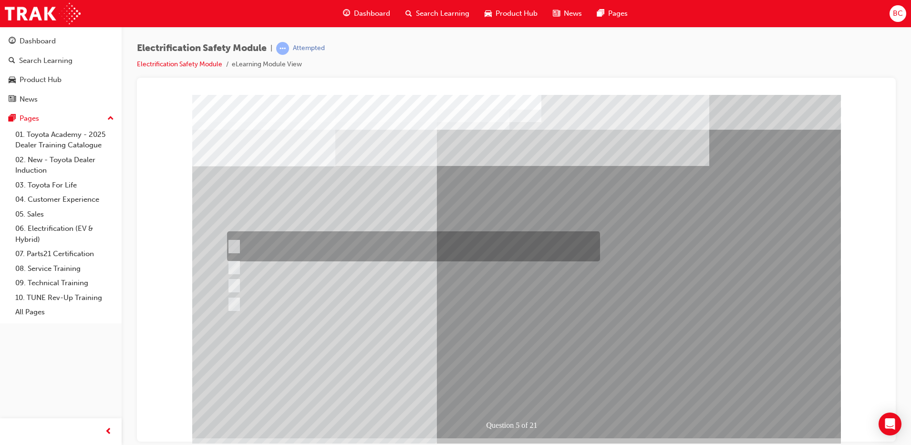
click at [394, 239] on div at bounding box center [411, 246] width 373 height 30
checkbox input "true"
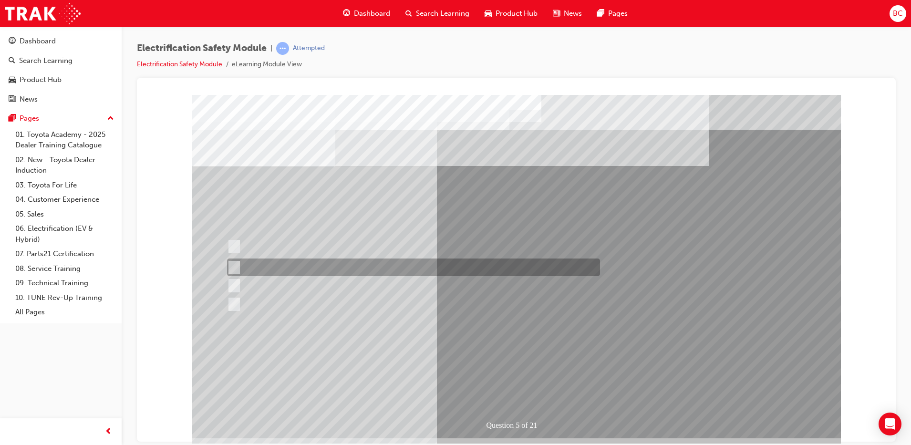
click at [461, 268] on div at bounding box center [411, 267] width 373 height 18
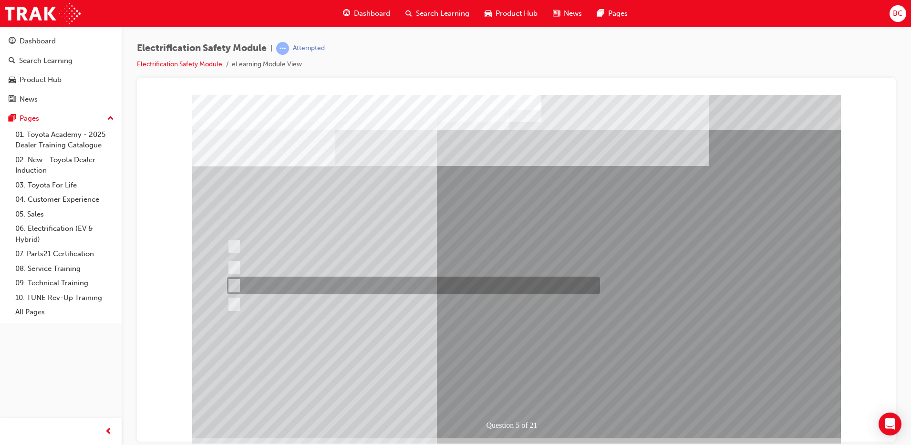
drag, startPoint x: 458, startPoint y: 286, endPoint x: 461, endPoint y: 268, distance: 17.6
click at [461, 268] on div at bounding box center [411, 267] width 373 height 18
checkbox input "false"
click at [448, 289] on div at bounding box center [411, 286] width 373 height 18
checkbox input "true"
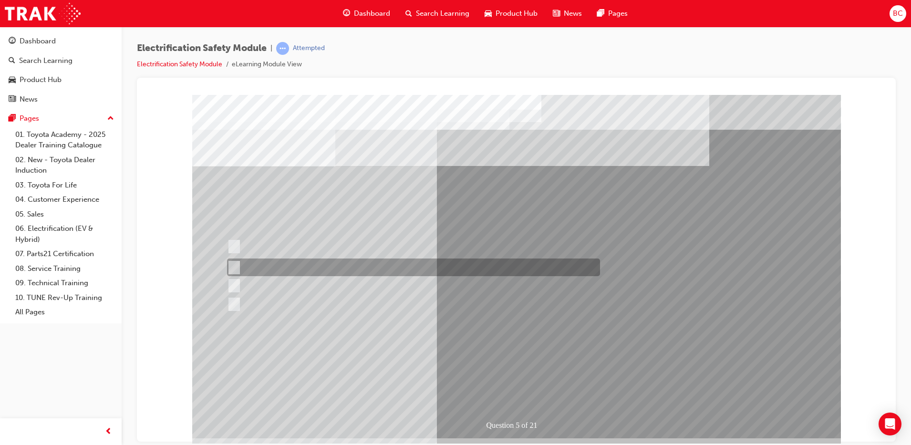
click at [446, 263] on div at bounding box center [411, 267] width 373 height 18
checkbox input "true"
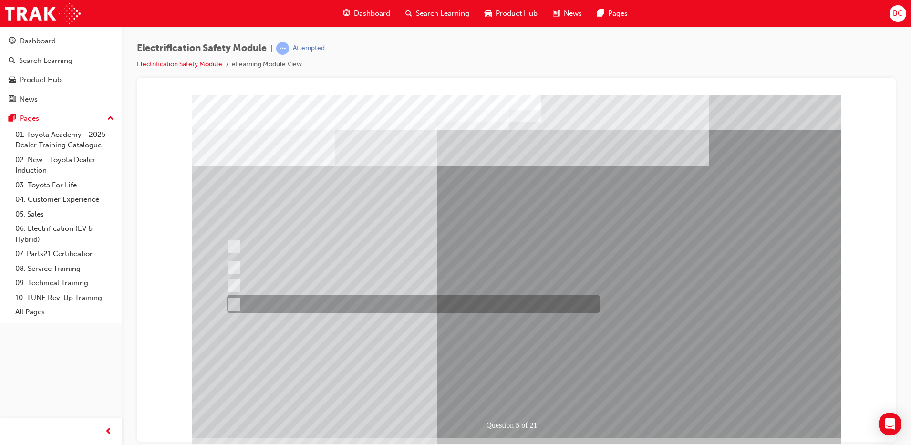
click at [409, 308] on div at bounding box center [411, 304] width 373 height 18
checkbox input "true"
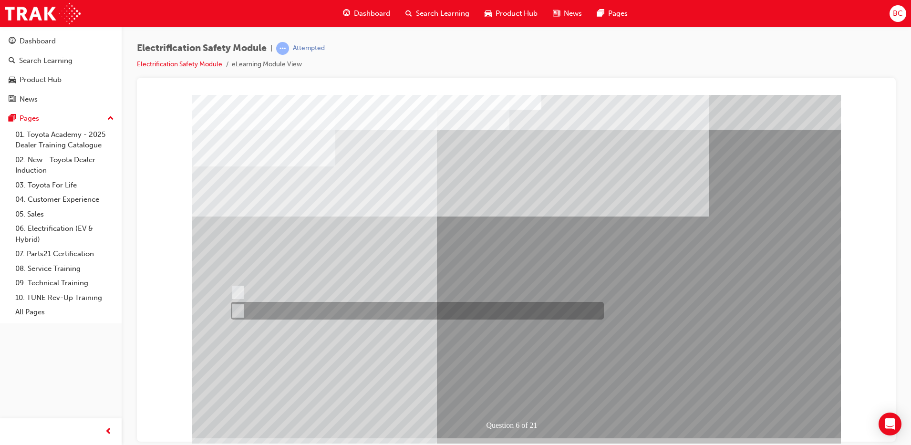
click at [377, 306] on div at bounding box center [414, 311] width 373 height 18
radio input "true"
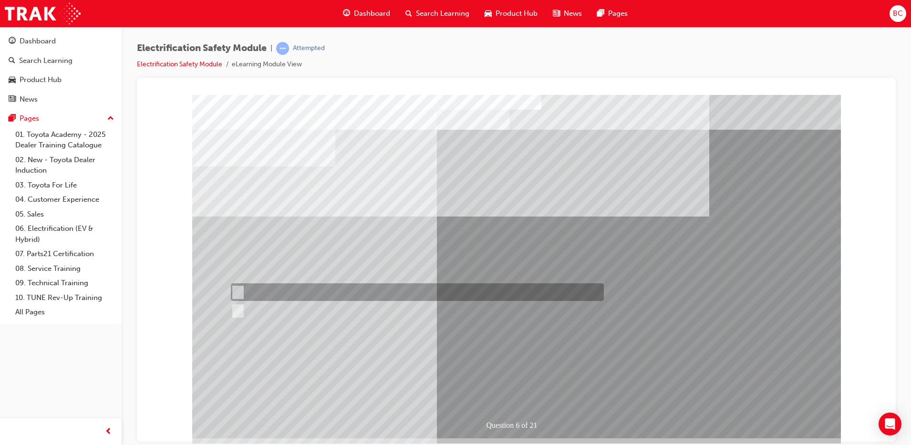
click at [378, 289] on div at bounding box center [414, 292] width 373 height 18
radio input "true"
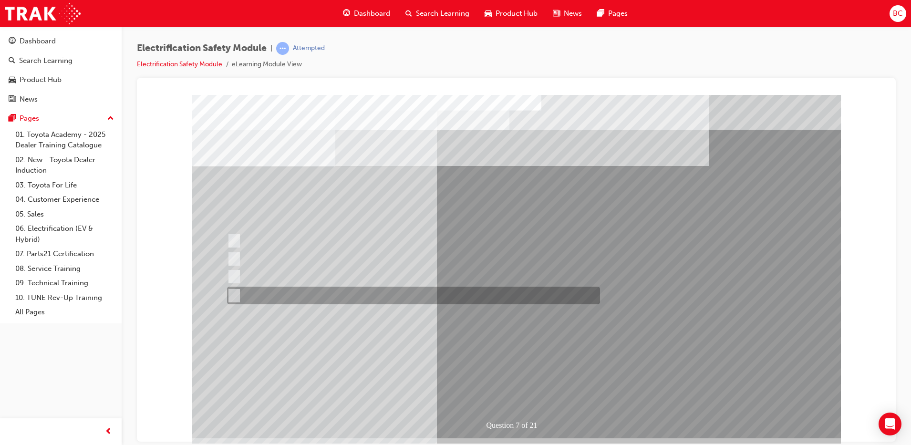
click at [377, 296] on div at bounding box center [411, 296] width 373 height 18
radio input "true"
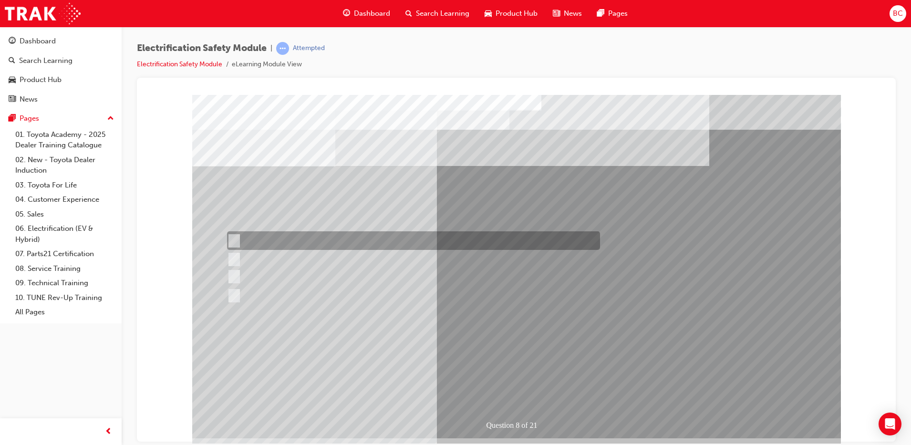
click at [380, 238] on div at bounding box center [411, 240] width 373 height 19
radio input "true"
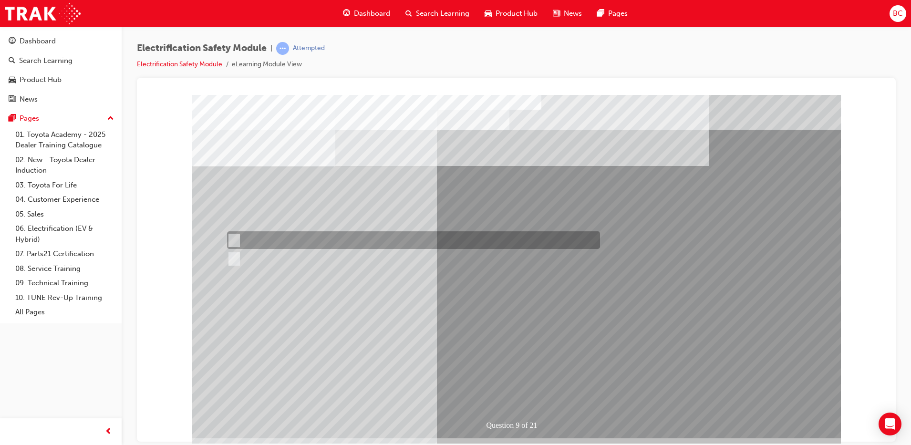
click at [381, 241] on div at bounding box center [411, 240] width 373 height 18
radio input "true"
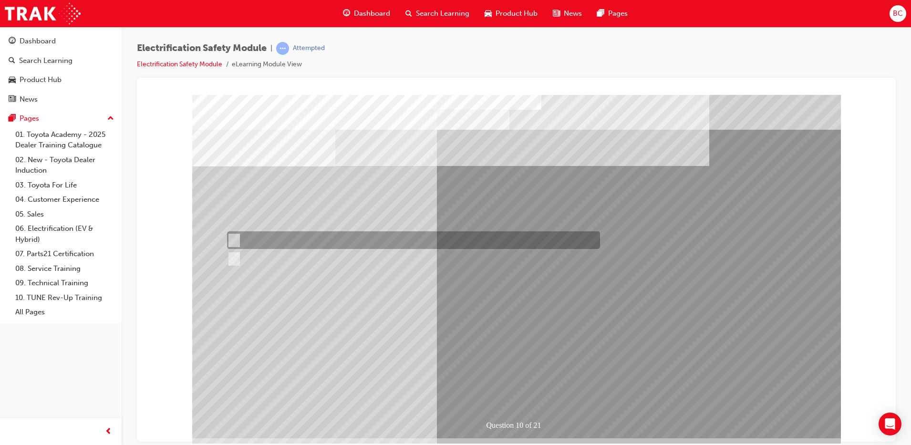
click at [445, 241] on div at bounding box center [411, 240] width 373 height 18
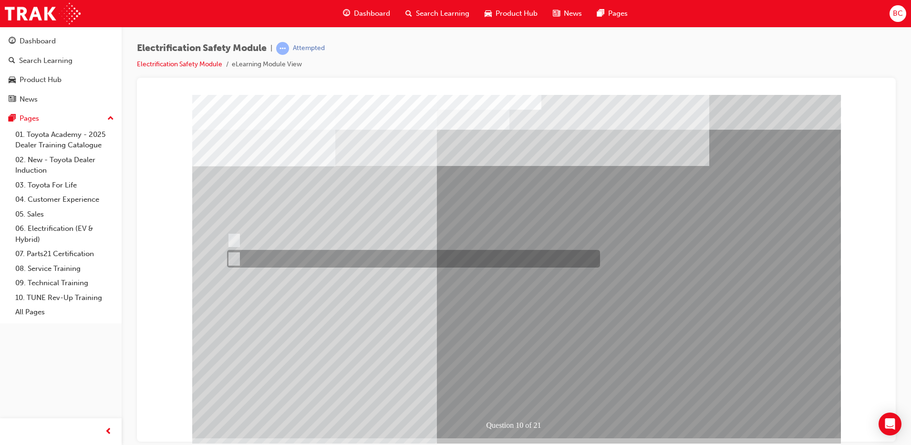
click at [441, 266] on div at bounding box center [411, 259] width 373 height 18
radio input "false"
radio input "true"
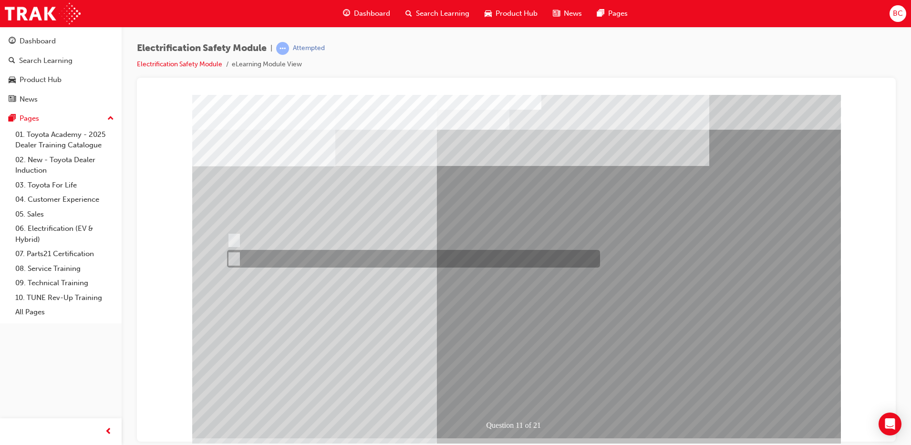
click at [409, 264] on div at bounding box center [411, 259] width 373 height 18
radio input "true"
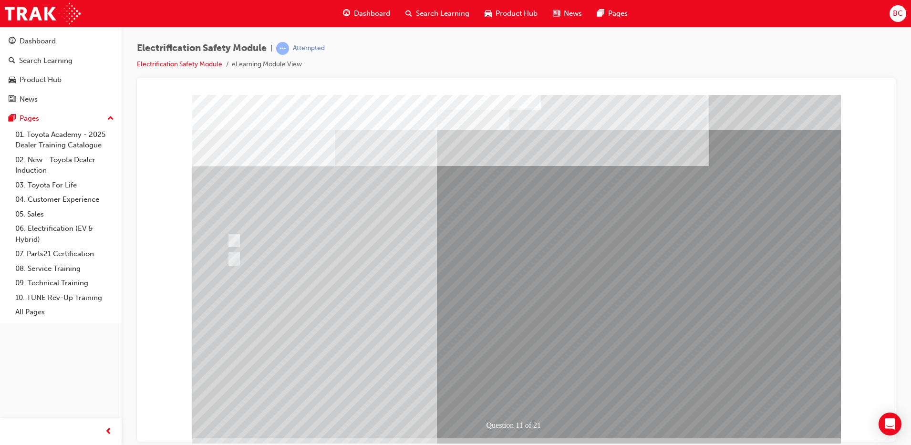
drag, startPoint x: 522, startPoint y: 372, endPoint x: 470, endPoint y: 359, distance: 53.5
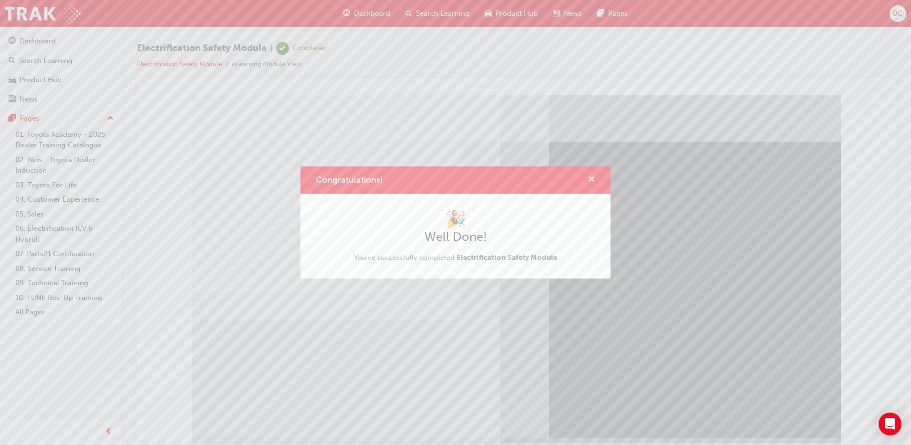
click at [591, 176] on span "cross-icon" at bounding box center [591, 180] width 7 height 9
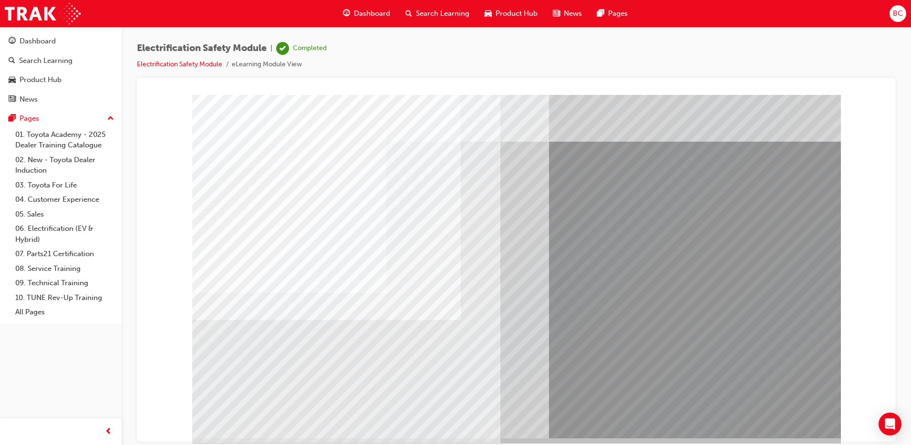
drag, startPoint x: 260, startPoint y: 415, endPoint x: 247, endPoint y: 416, distance: 12.9
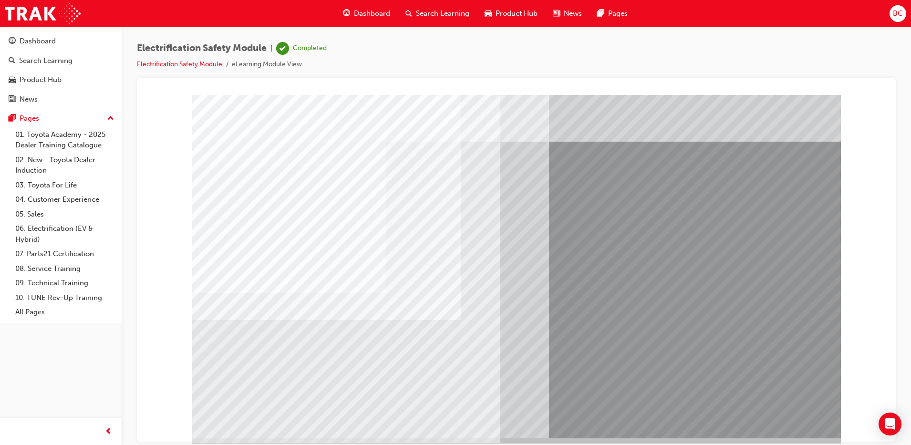
drag, startPoint x: 255, startPoint y: 389, endPoint x: 225, endPoint y: 369, distance: 36.1
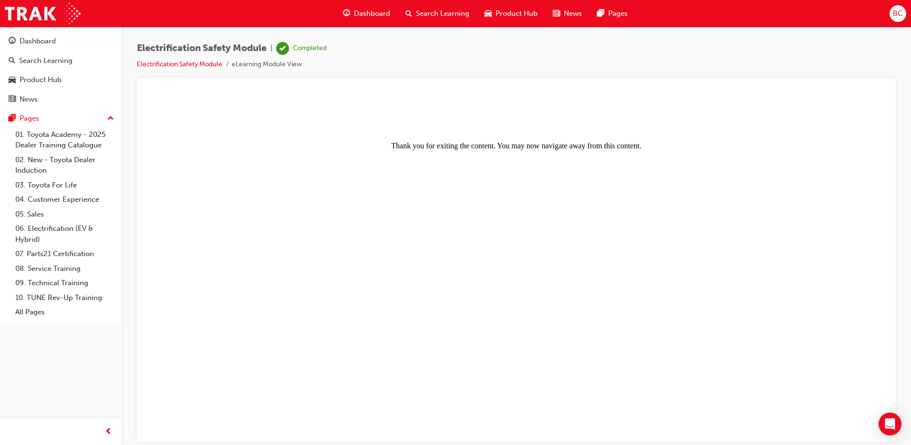
click at [901, 21] on button "BC" at bounding box center [897, 13] width 17 height 17
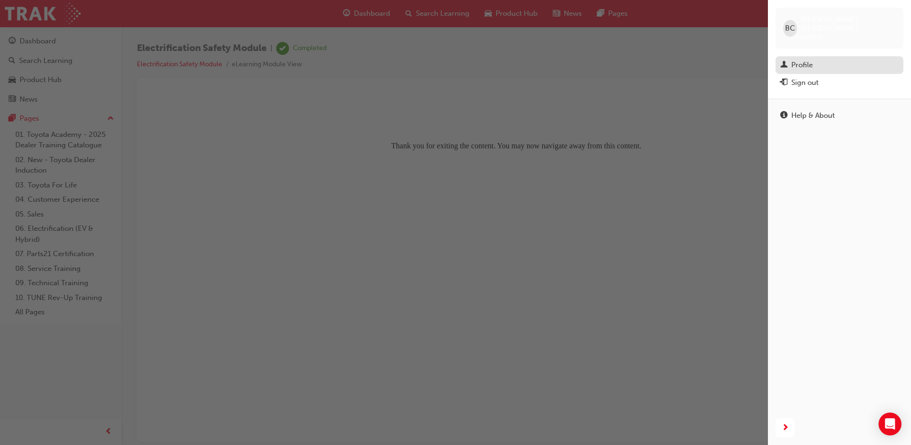
click at [845, 59] on div "Profile" at bounding box center [839, 65] width 118 height 12
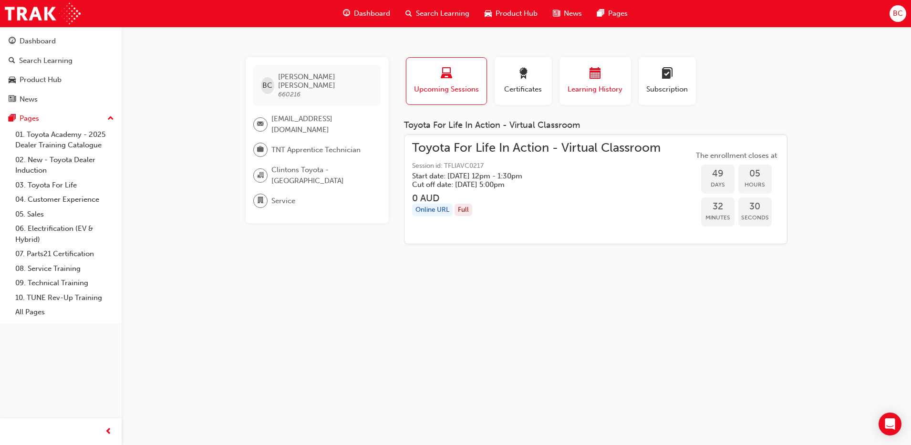
click at [575, 89] on span "Learning History" at bounding box center [594, 89] width 57 height 11
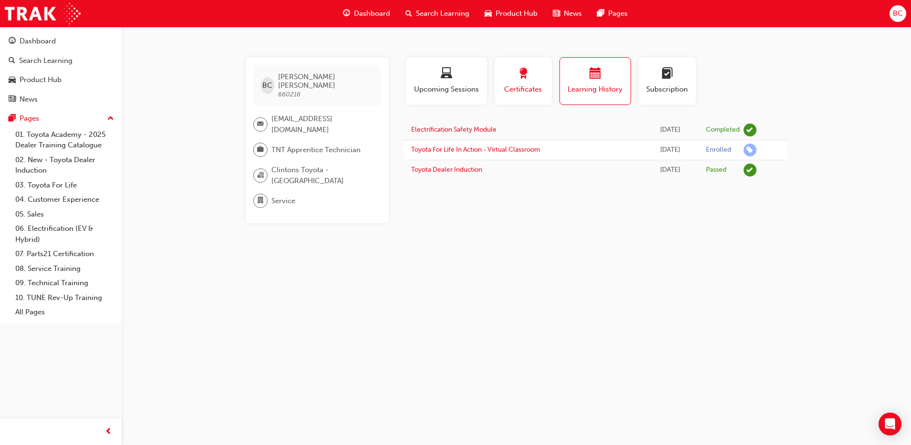
click at [526, 88] on span "Certificates" at bounding box center [523, 89] width 43 height 11
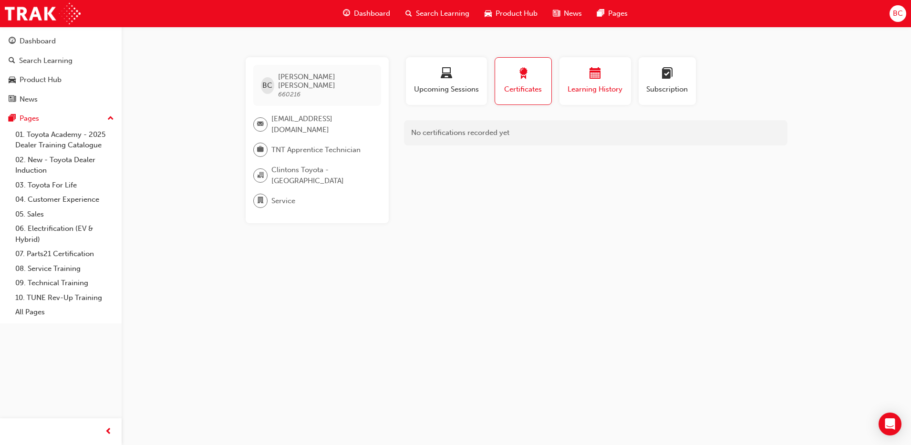
click at [608, 74] on div "button" at bounding box center [594, 75] width 57 height 15
